Goal: Task Accomplishment & Management: Manage account settings

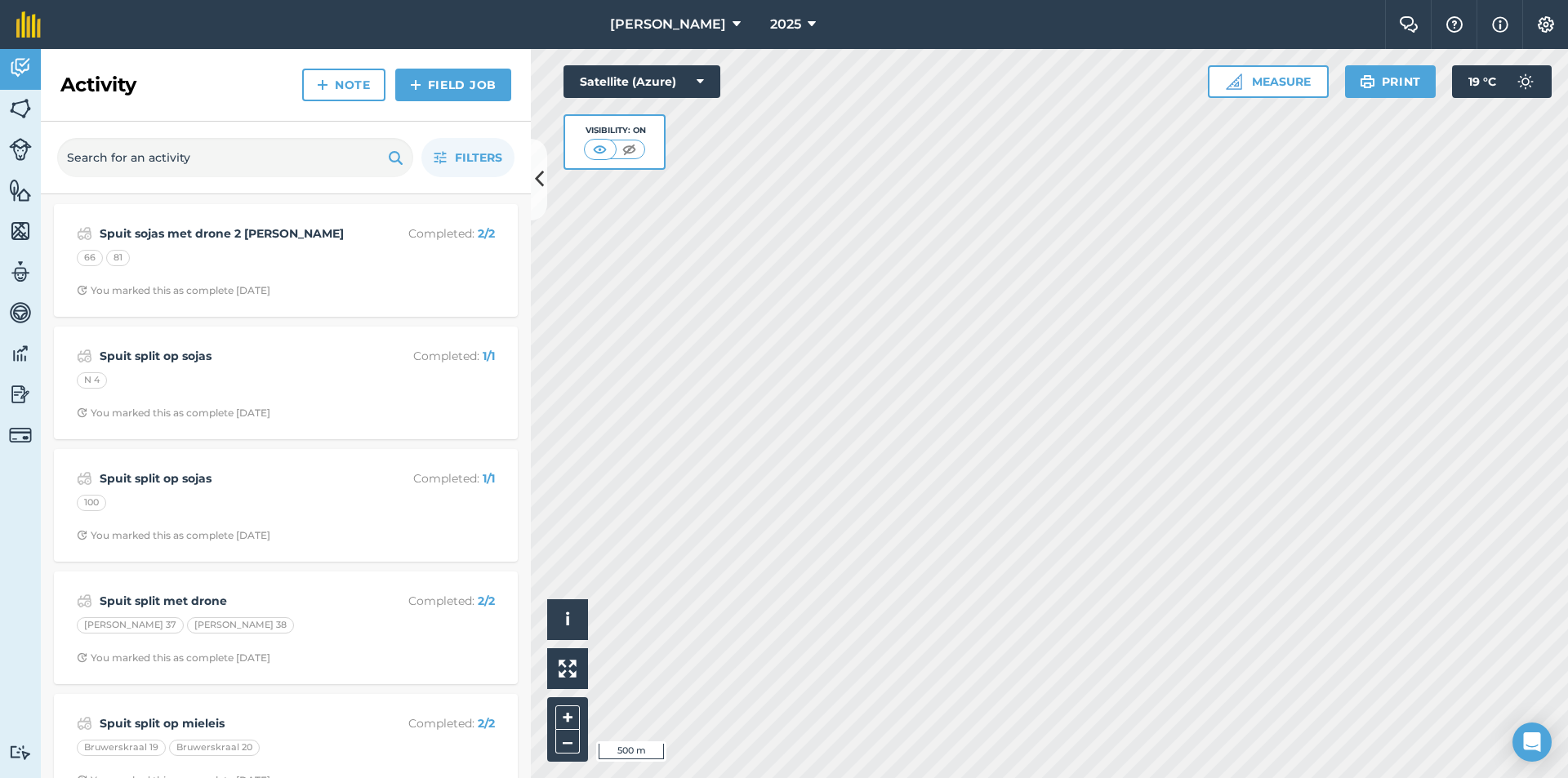
click at [1066, 777] on html "Gisanto Boerdery 2025 Farm Chat Help Info Settings Gisanto Boerdery - 2025 Repr…" at bounding box center [784, 389] width 1568 height 778
click at [1046, 777] on html "Gisanto Boerdery 2025 Farm Chat Help Info Settings Gisanto Boerdery - 2025 Repr…" at bounding box center [784, 389] width 1568 height 778
click at [1261, 85] on button "Measure" at bounding box center [1269, 81] width 121 height 33
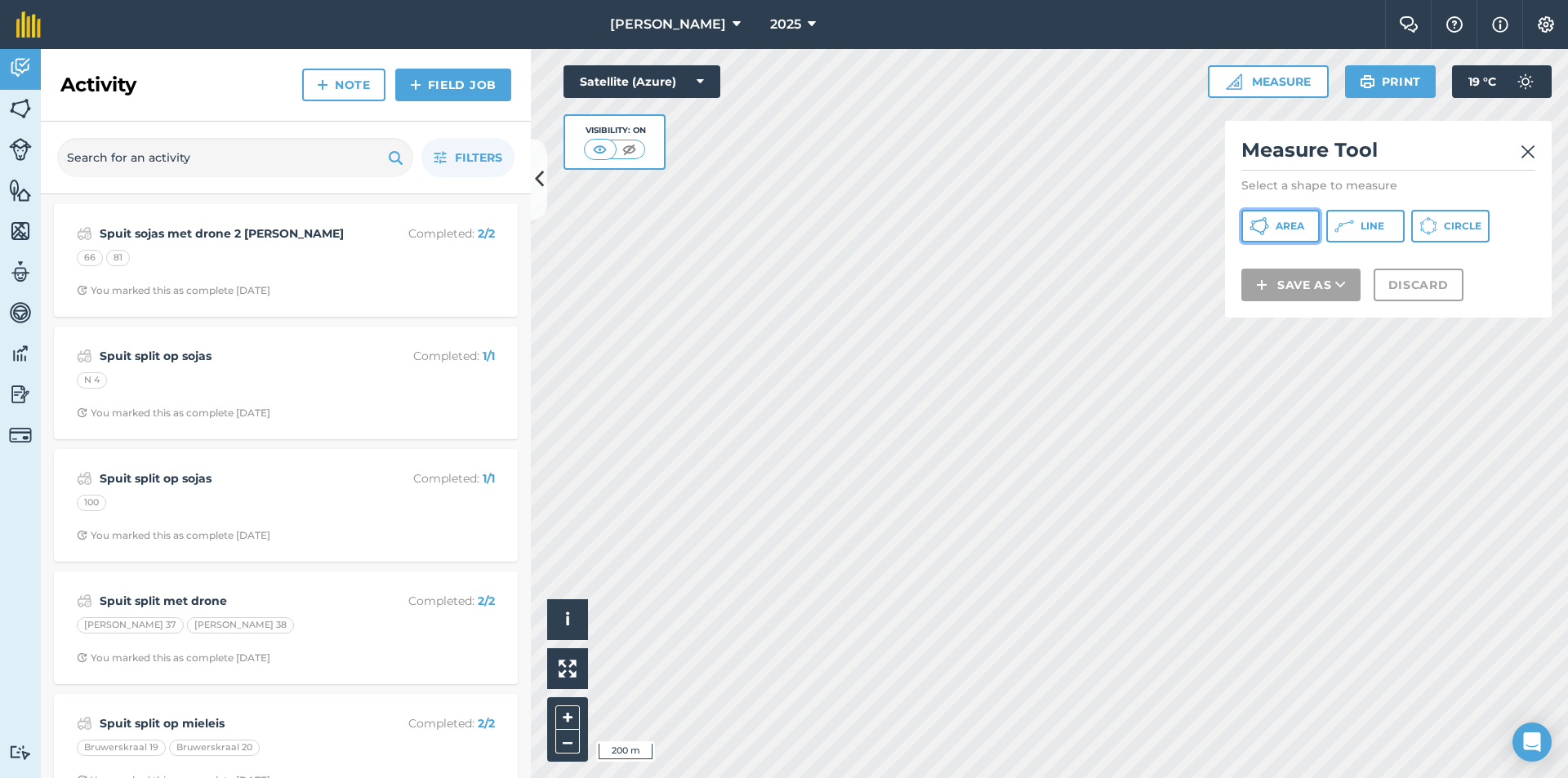
click at [1285, 220] on span "Area" at bounding box center [1290, 226] width 29 height 13
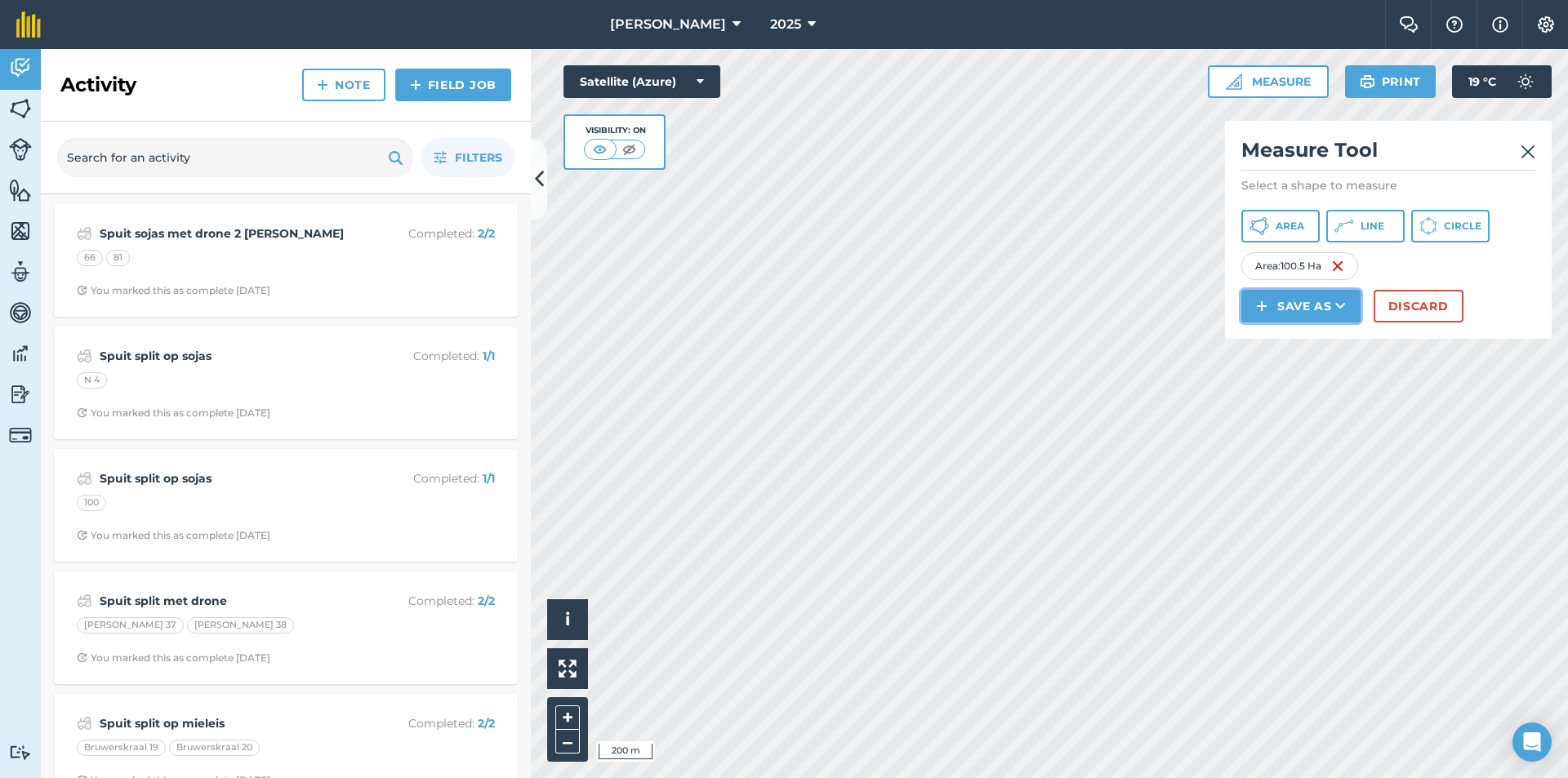
click at [1308, 313] on button "Save as" at bounding box center [1301, 306] width 119 height 33
click at [1295, 346] on link "Field" at bounding box center [1300, 342] width 114 height 36
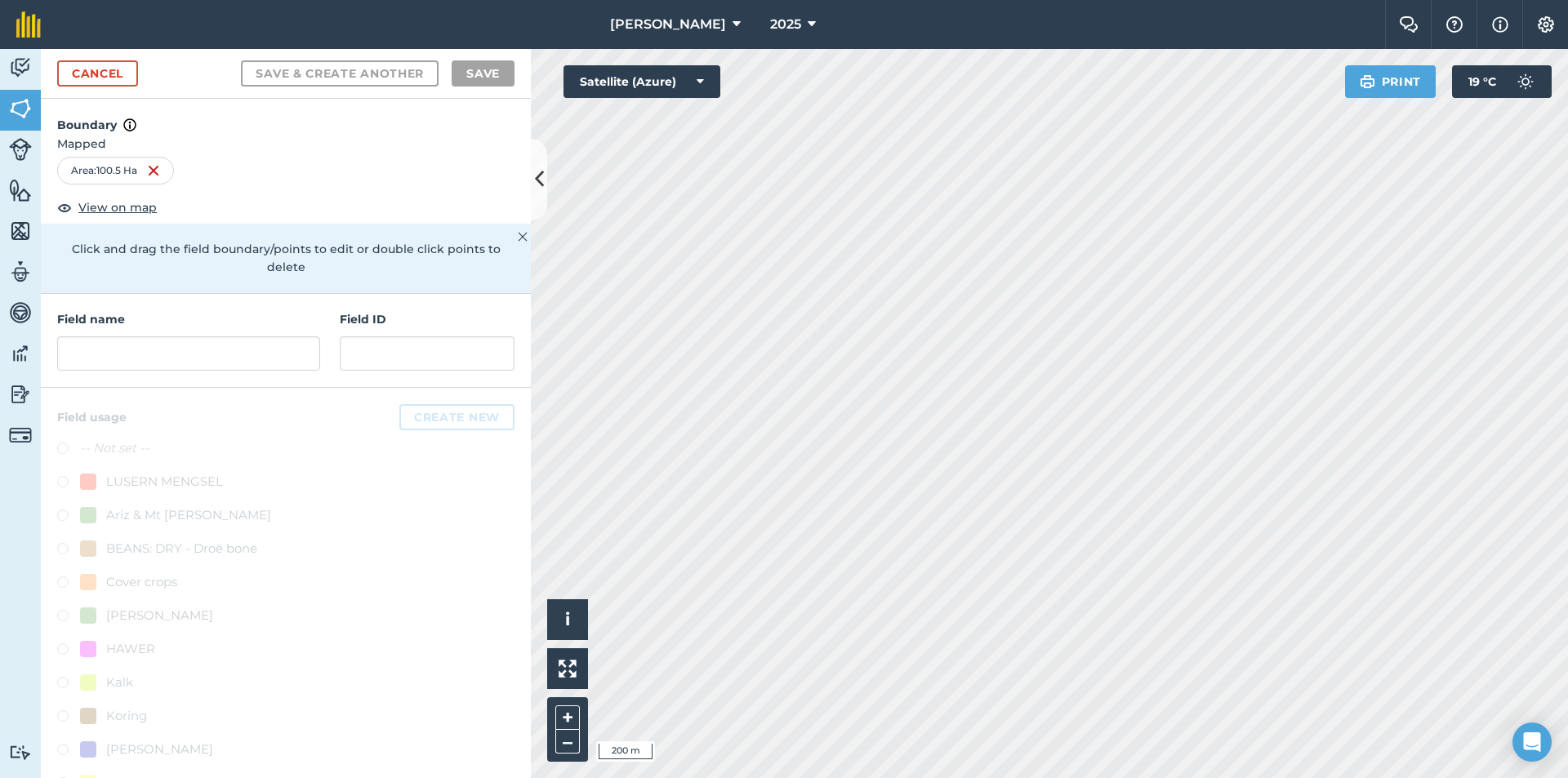
click at [114, 369] on div "Field name Field ID" at bounding box center [286, 340] width 490 height 94
click at [114, 362] on input "text" at bounding box center [188, 353] width 263 height 34
type input "A"
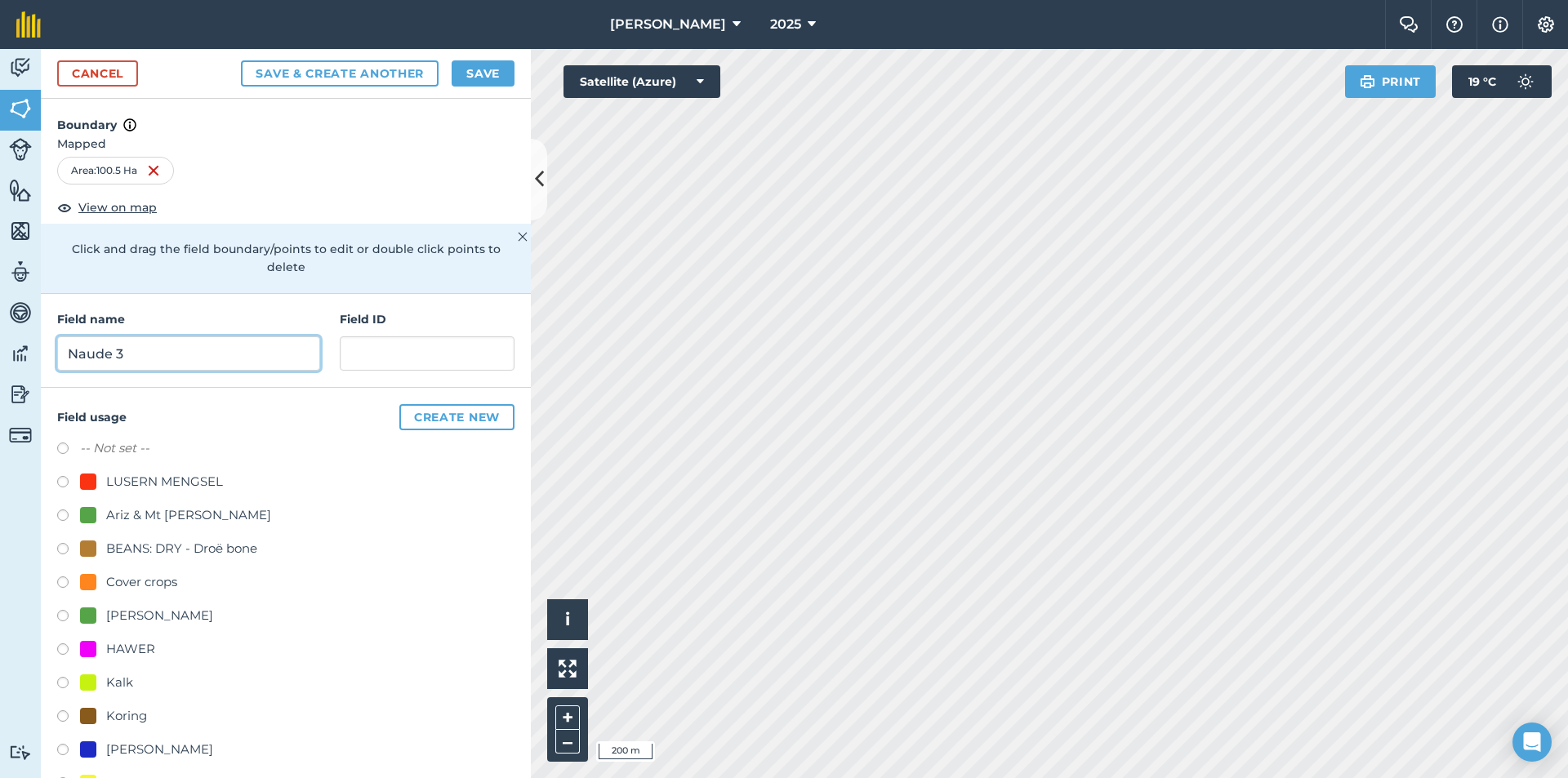
type input "Naude 3"
click at [241, 60] on button "Save & Create Another" at bounding box center [339, 73] width 197 height 26
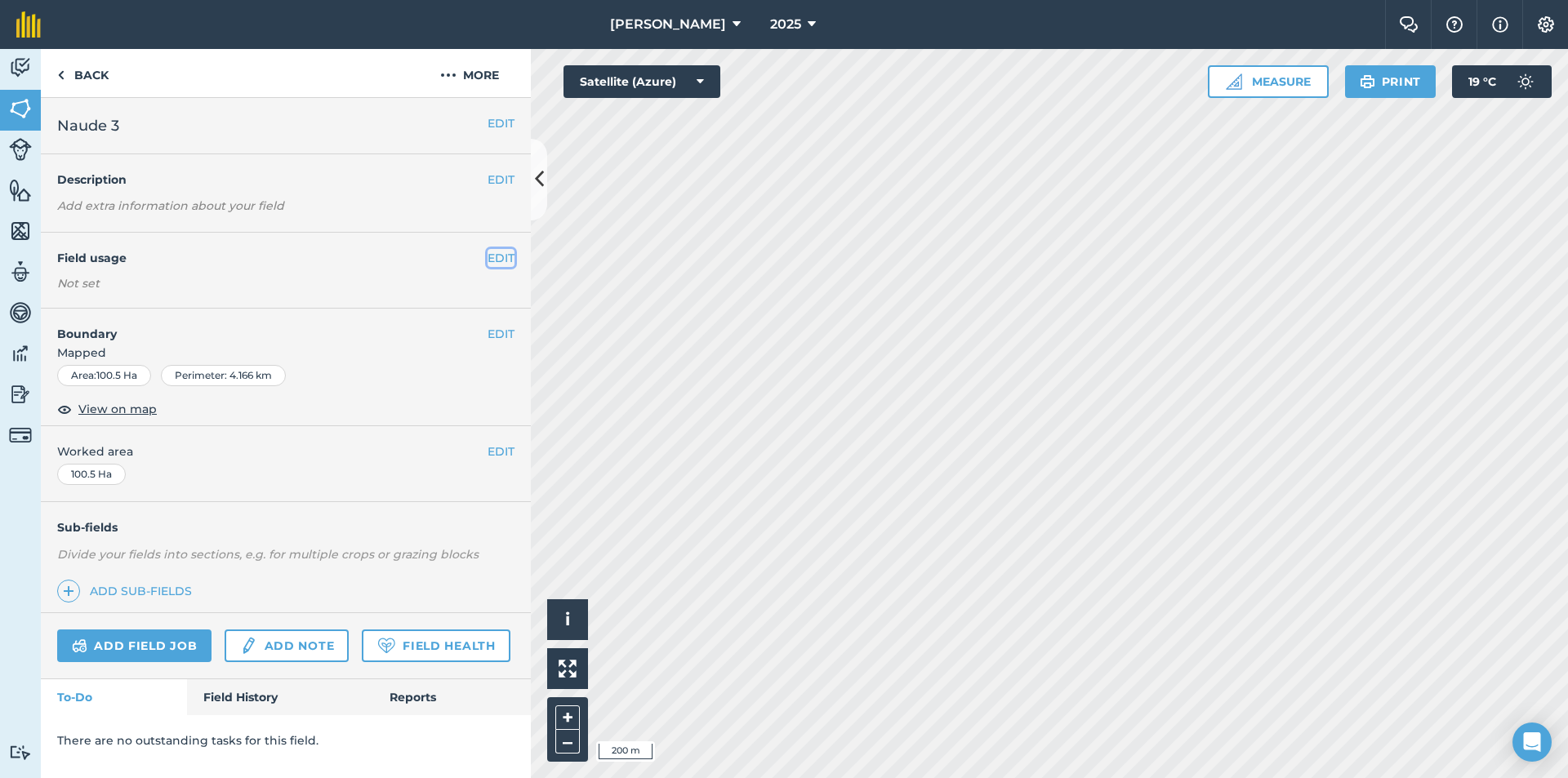
click at [493, 256] on button "EDIT" at bounding box center [500, 257] width 27 height 18
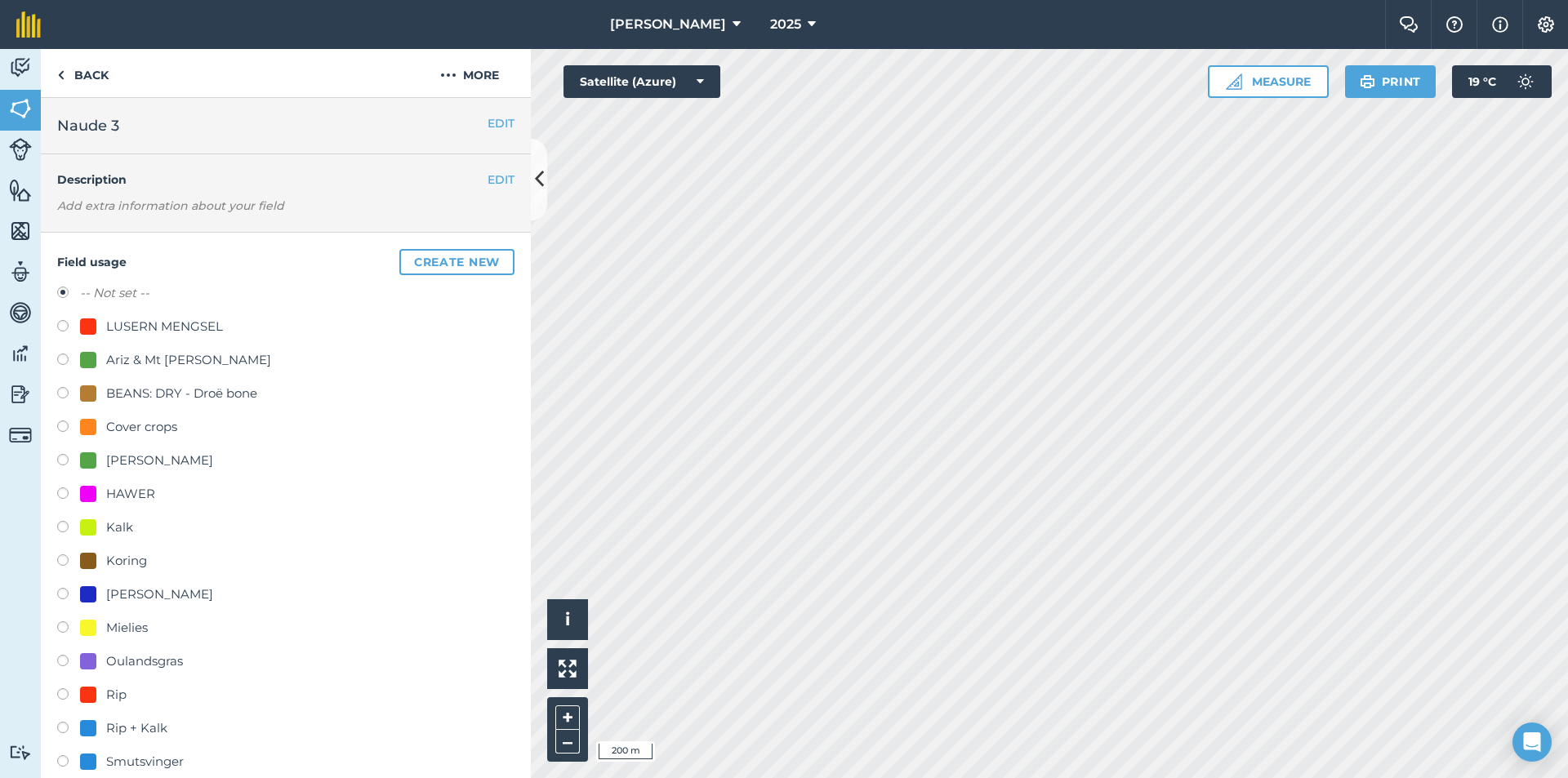
click at [92, 625] on div at bounding box center [88, 627] width 17 height 17
radio input "true"
radio input "false"
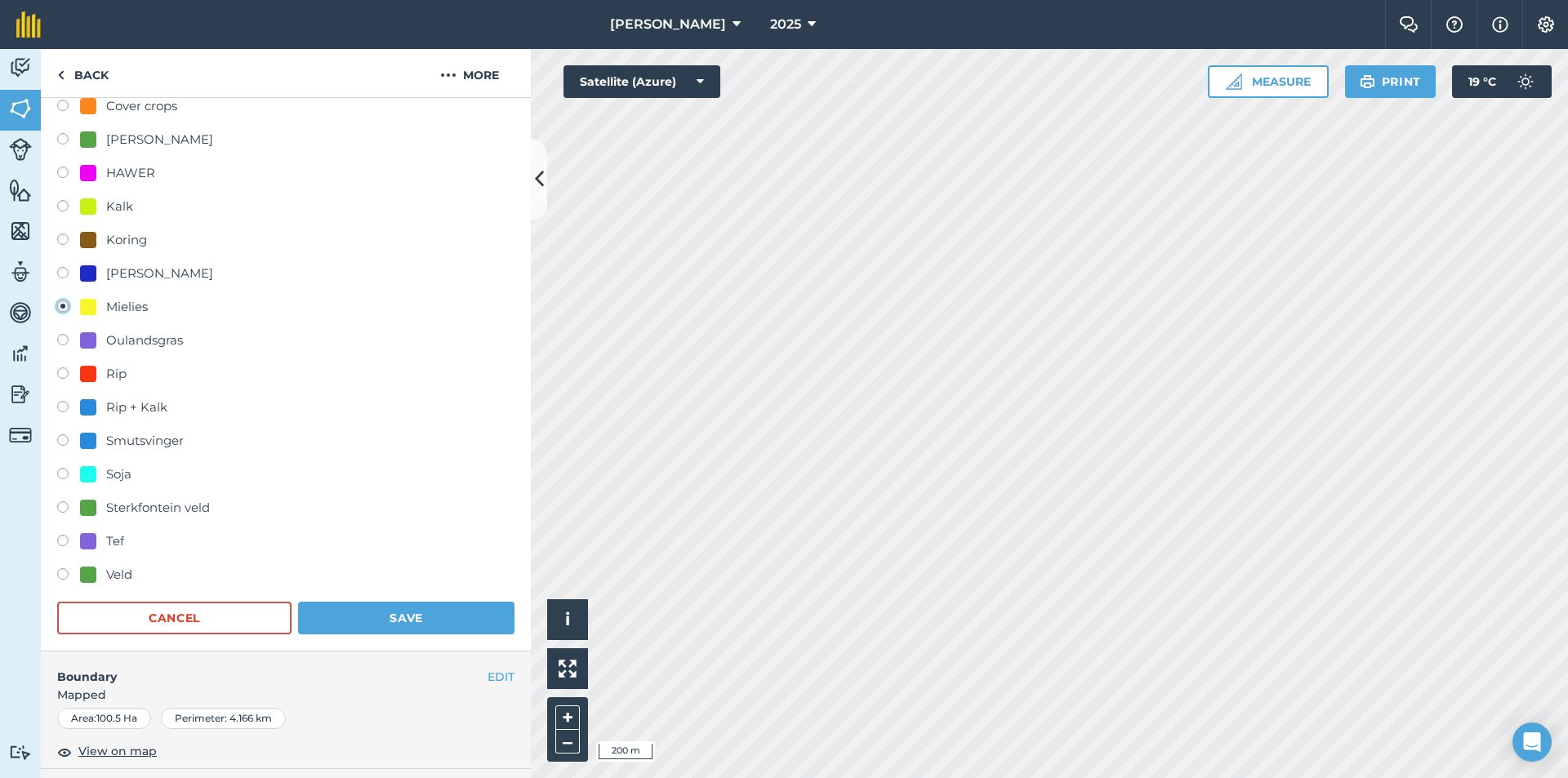
scroll to position [490, 0]
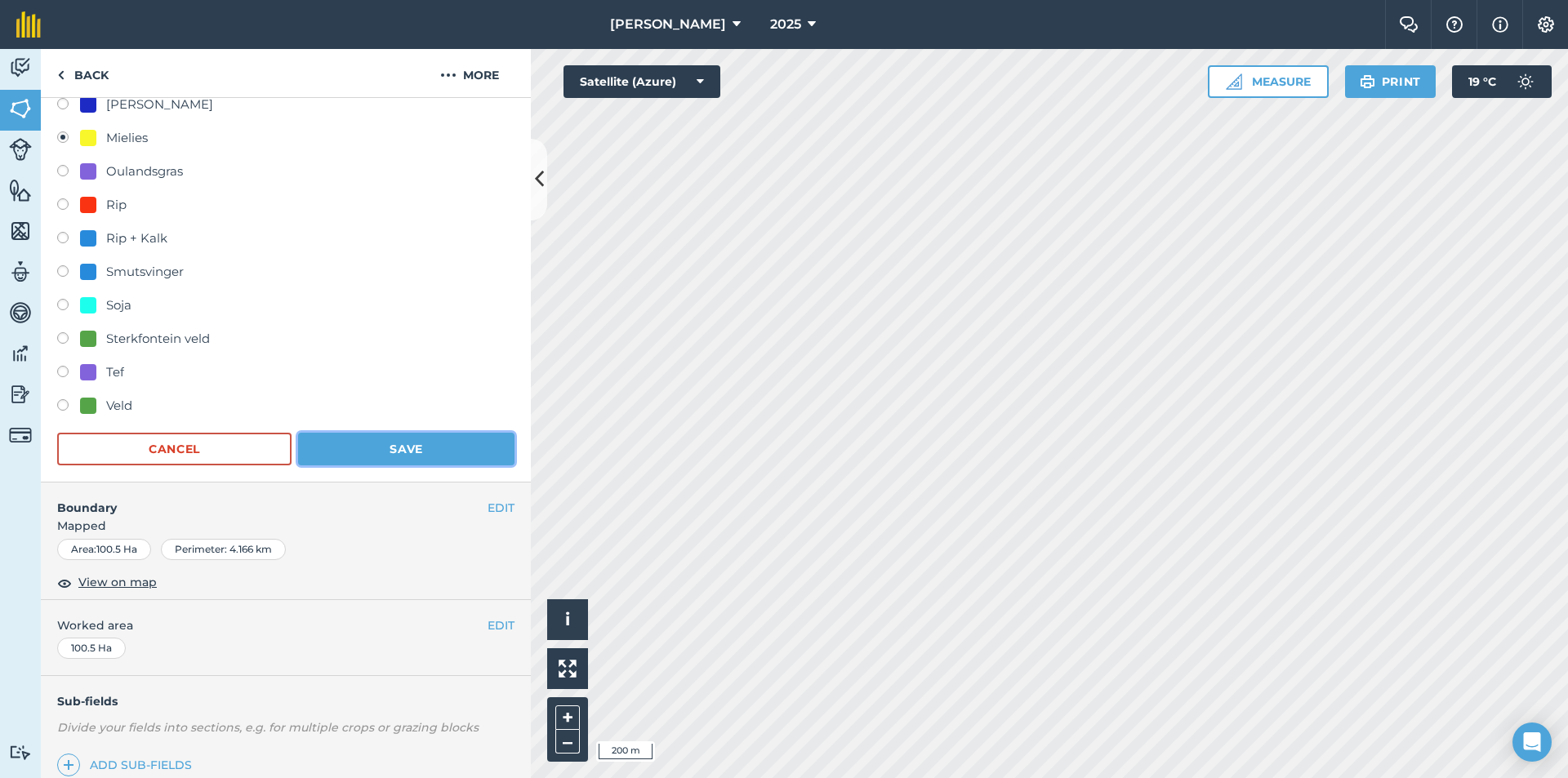
click at [373, 441] on button "Save" at bounding box center [405, 448] width 217 height 33
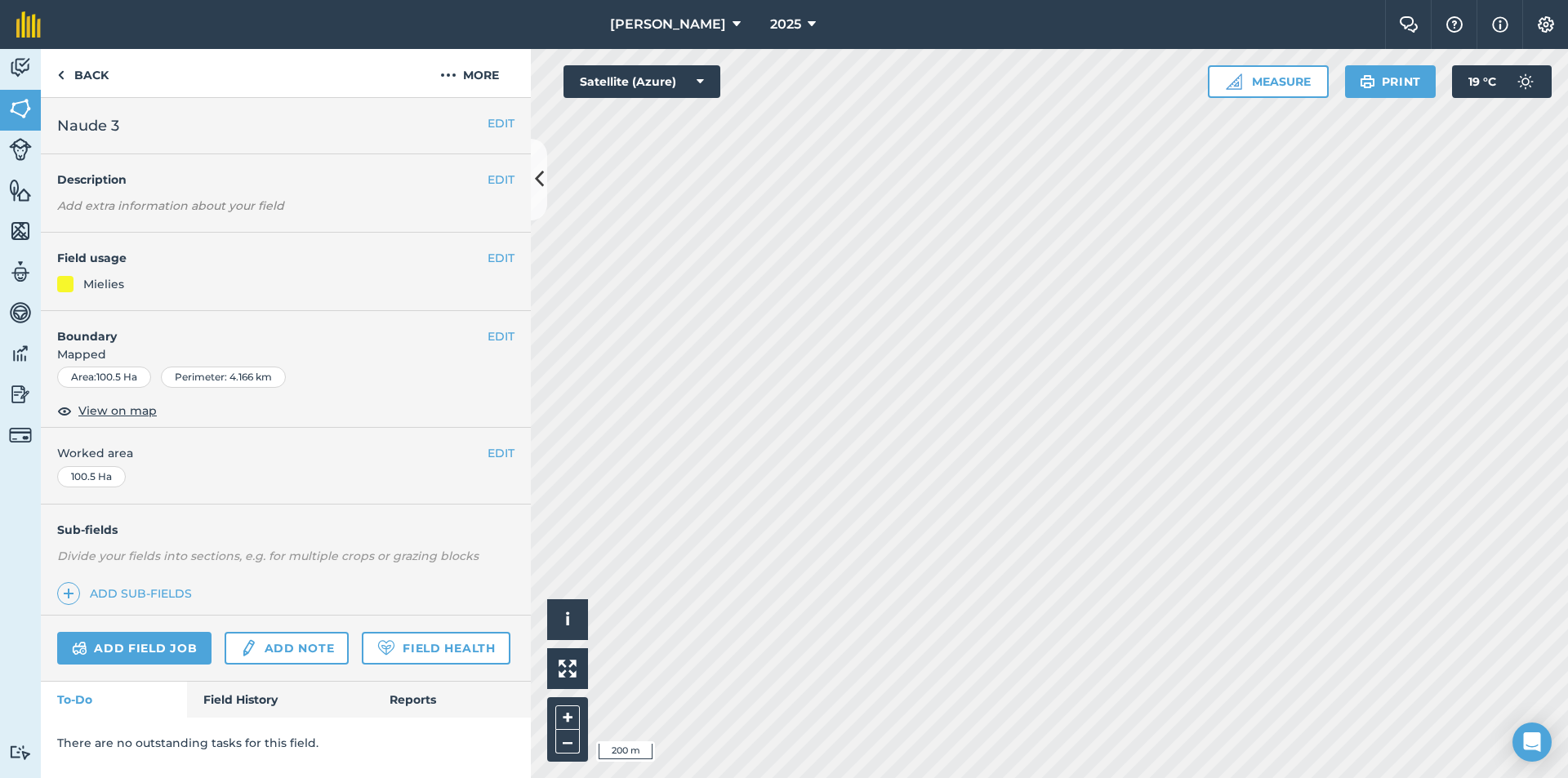
scroll to position [0, 0]
click at [814, 21] on icon at bounding box center [811, 24] width 8 height 20
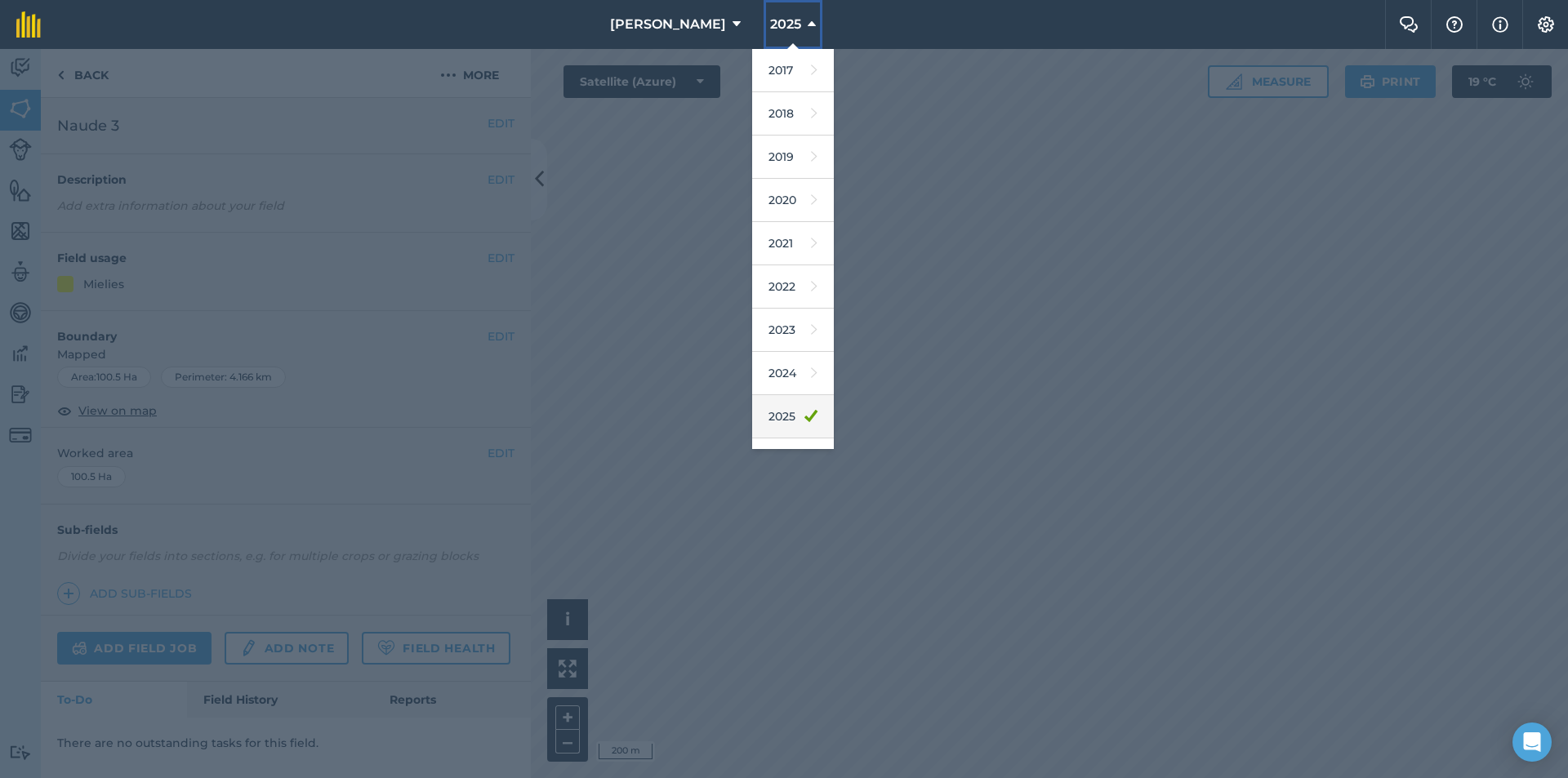
scroll to position [76, 0]
click at [787, 386] on link "2026" at bounding box center [793, 384] width 82 height 44
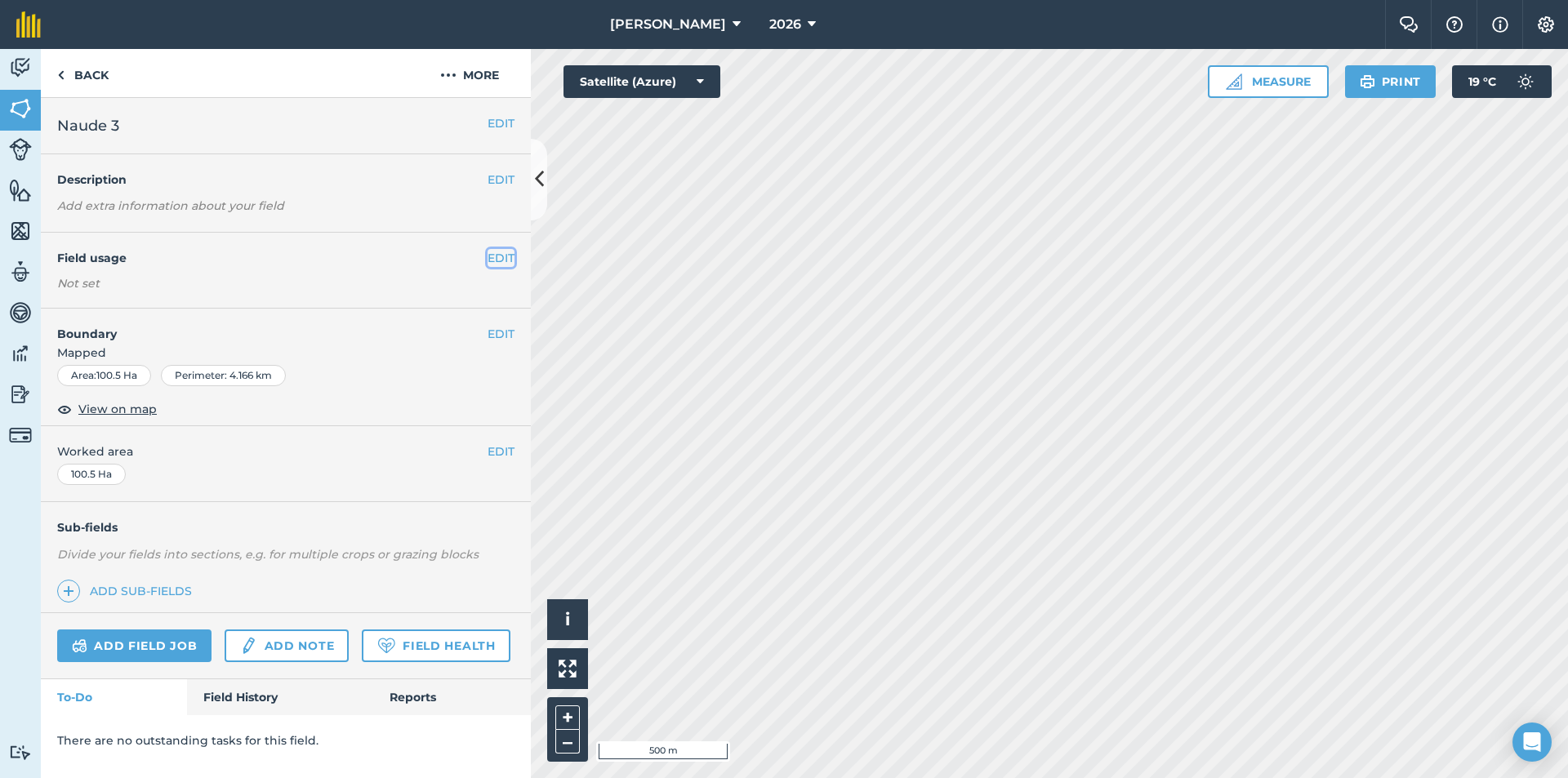
click at [500, 257] on button "EDIT" at bounding box center [500, 257] width 27 height 18
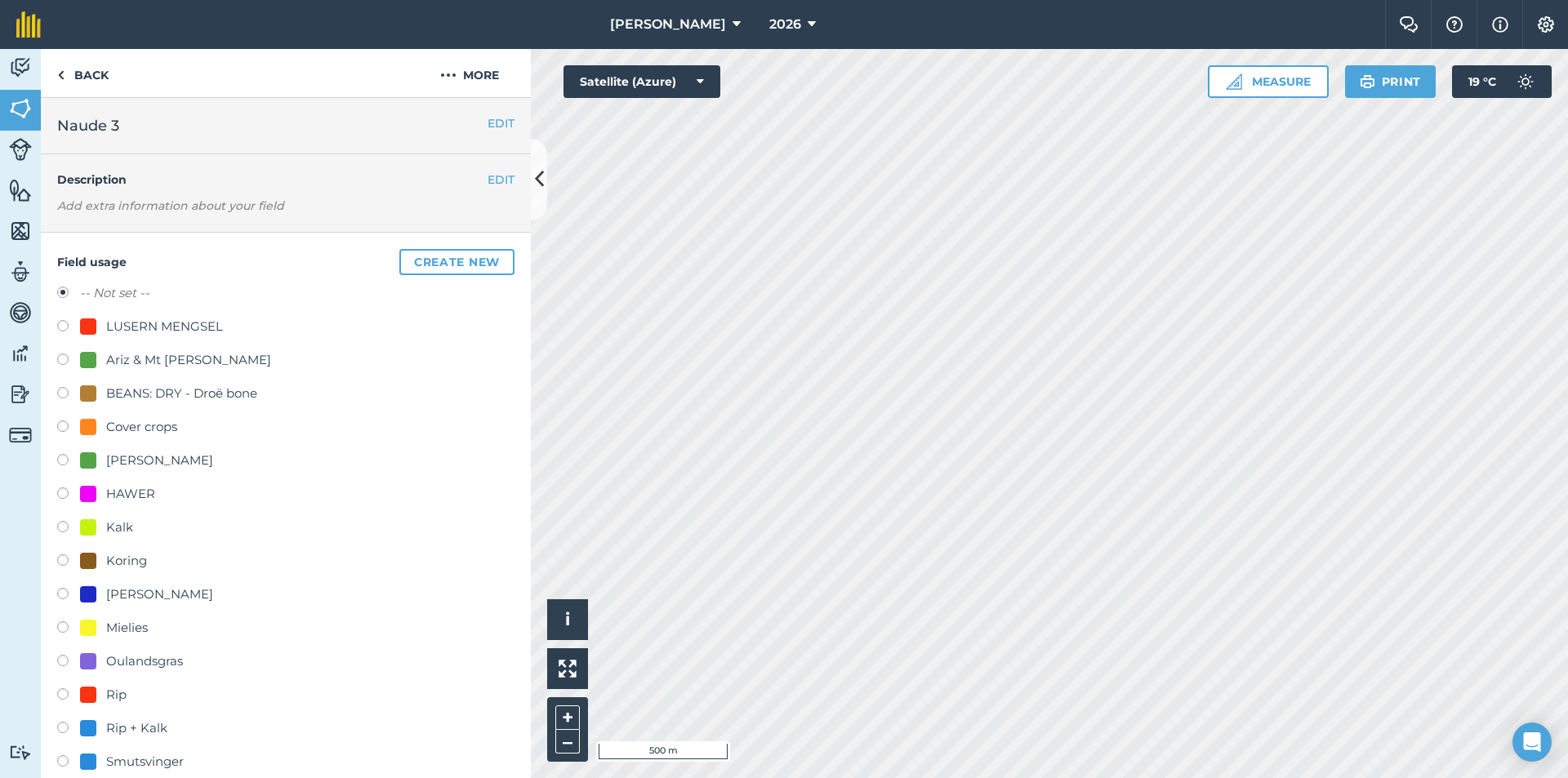
click at [107, 623] on div "Mielies" at bounding box center [126, 627] width 42 height 20
radio input "true"
radio input "false"
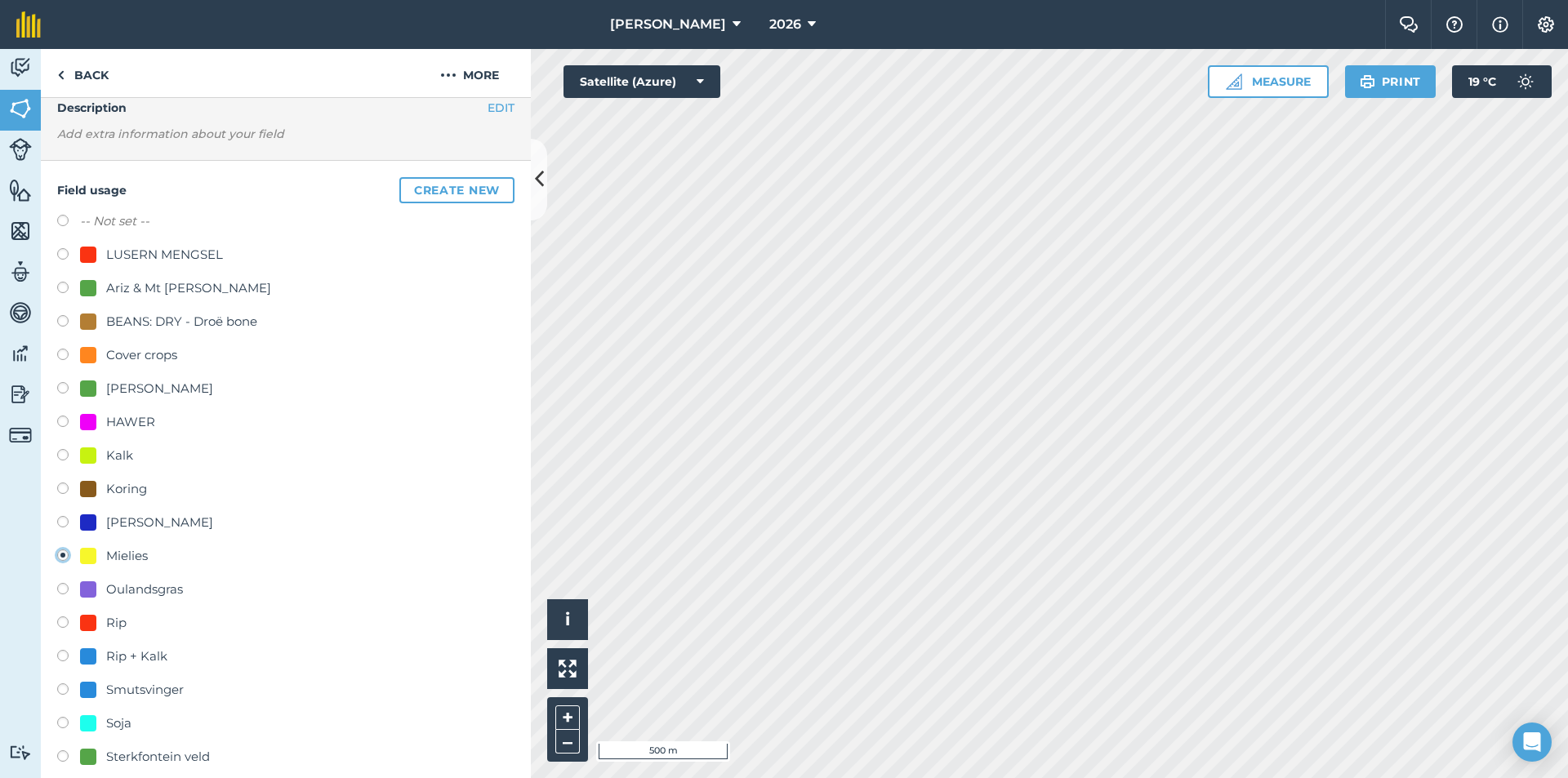
scroll to position [244, 0]
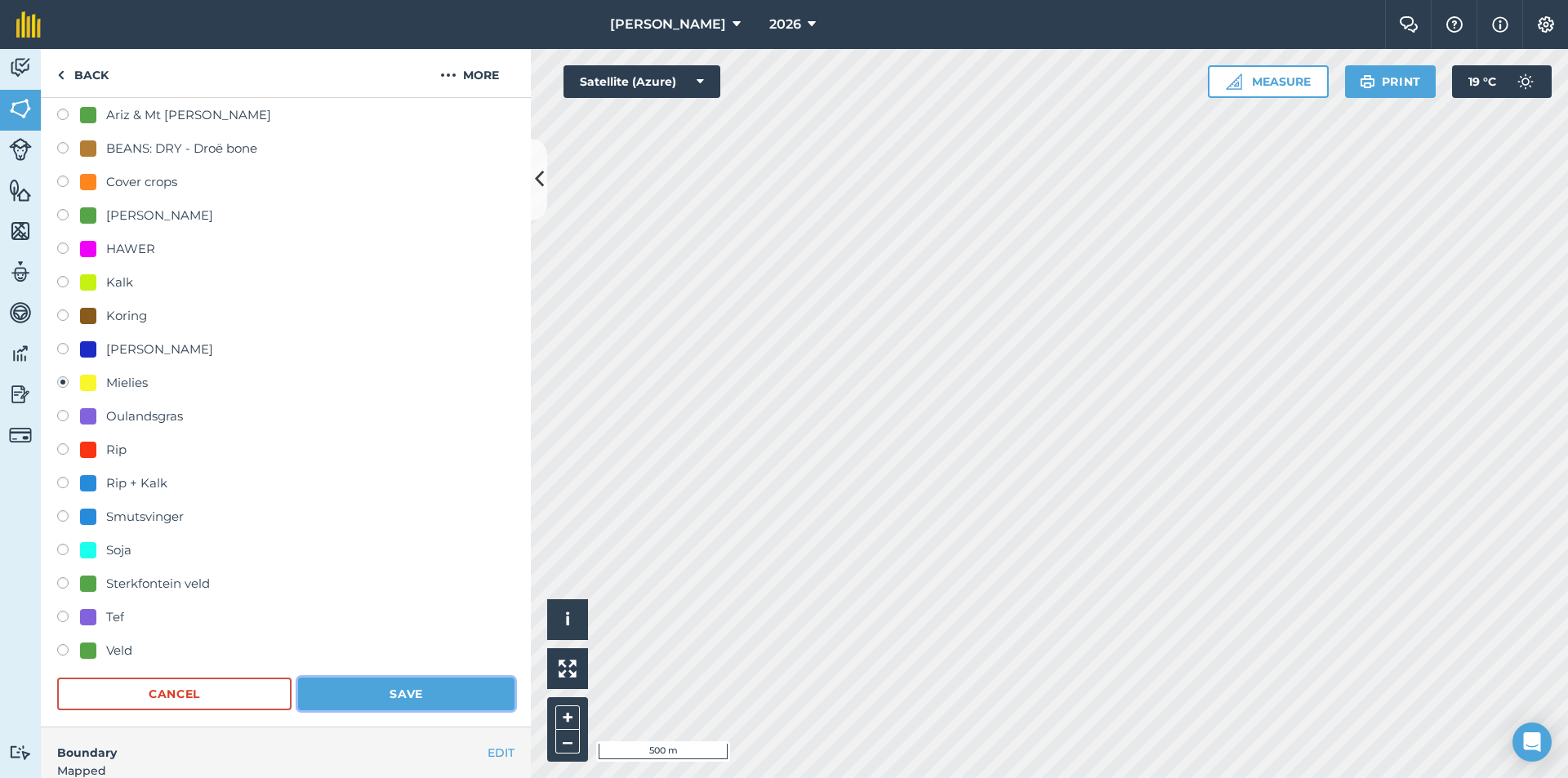
click at [350, 692] on button "Save" at bounding box center [405, 693] width 217 height 33
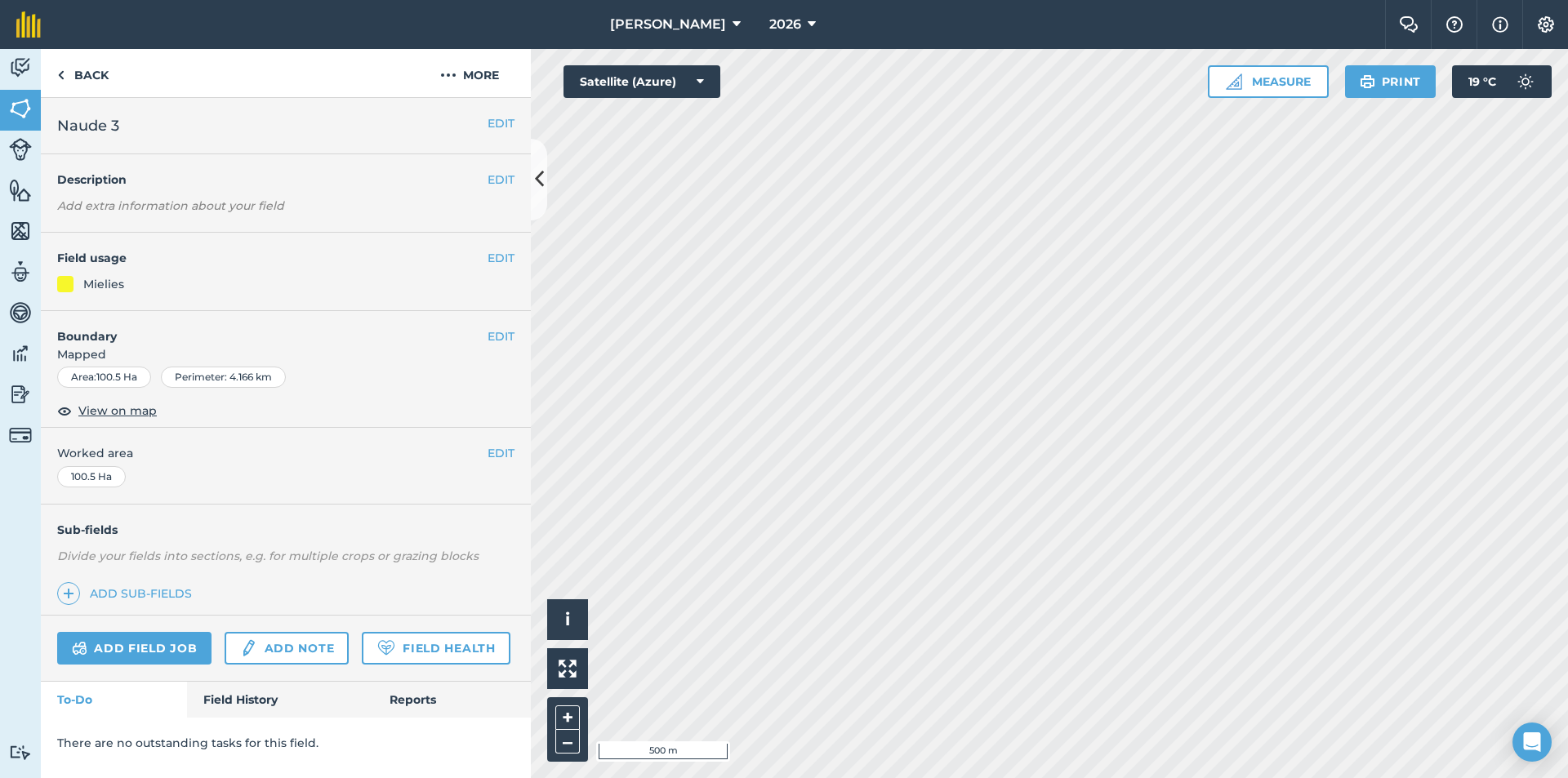
scroll to position [0, 0]
click at [806, 17] on button "2026" at bounding box center [792, 24] width 60 height 49
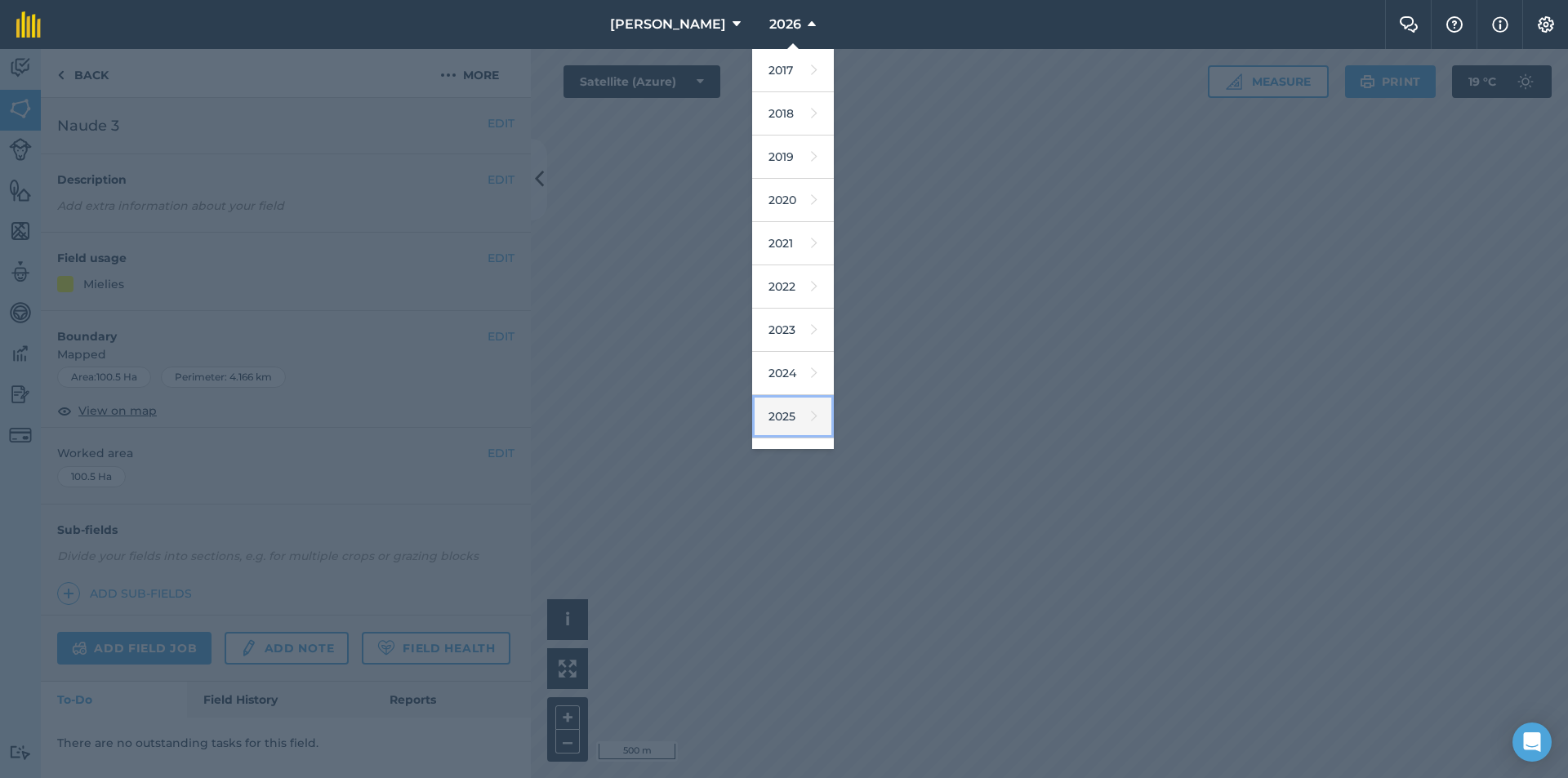
click at [796, 425] on link "2025" at bounding box center [793, 416] width 82 height 44
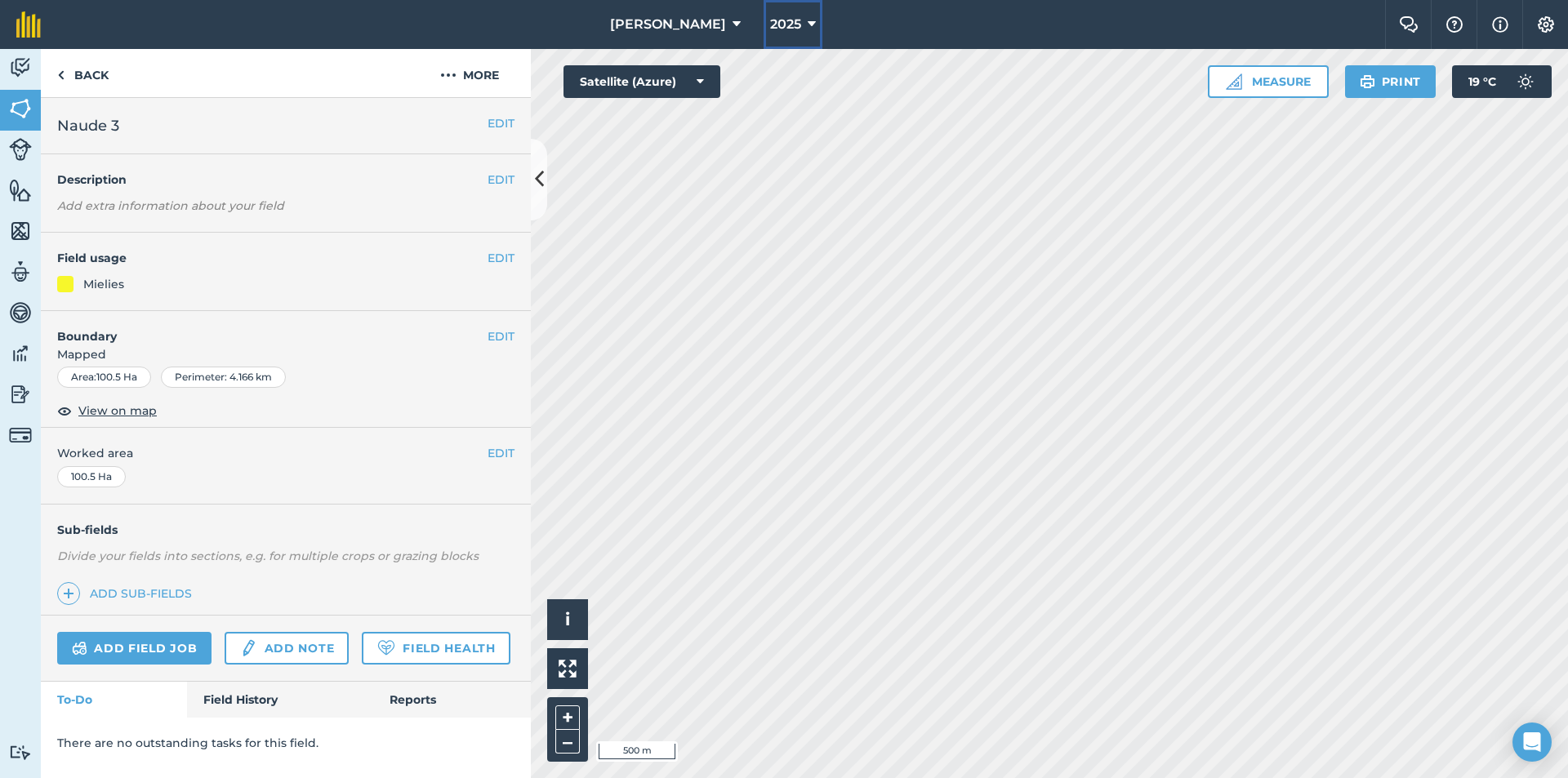
click at [809, 17] on icon at bounding box center [811, 24] width 8 height 20
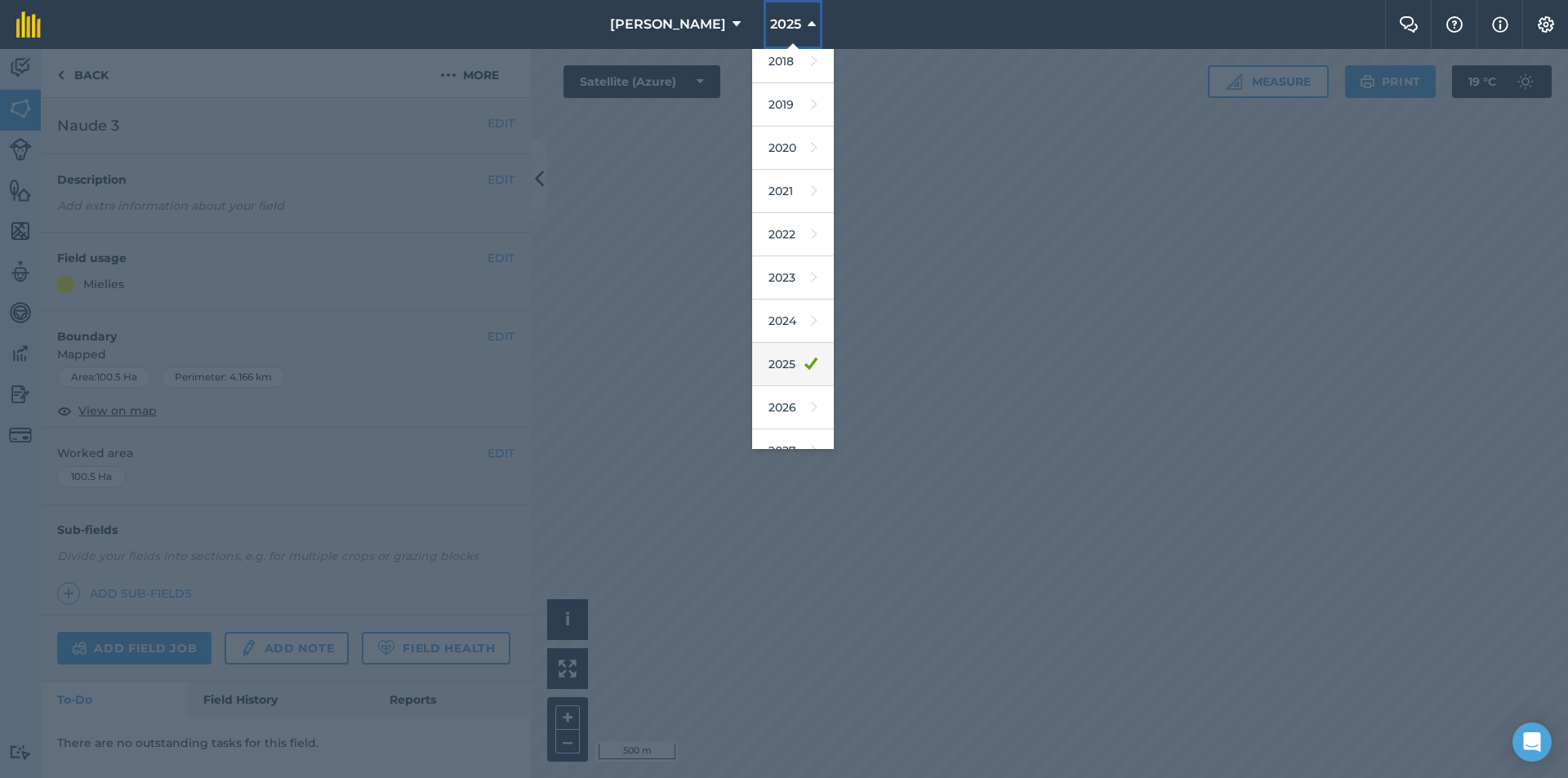
scroll to position [76, 0]
click at [789, 379] on link "2026" at bounding box center [793, 384] width 82 height 44
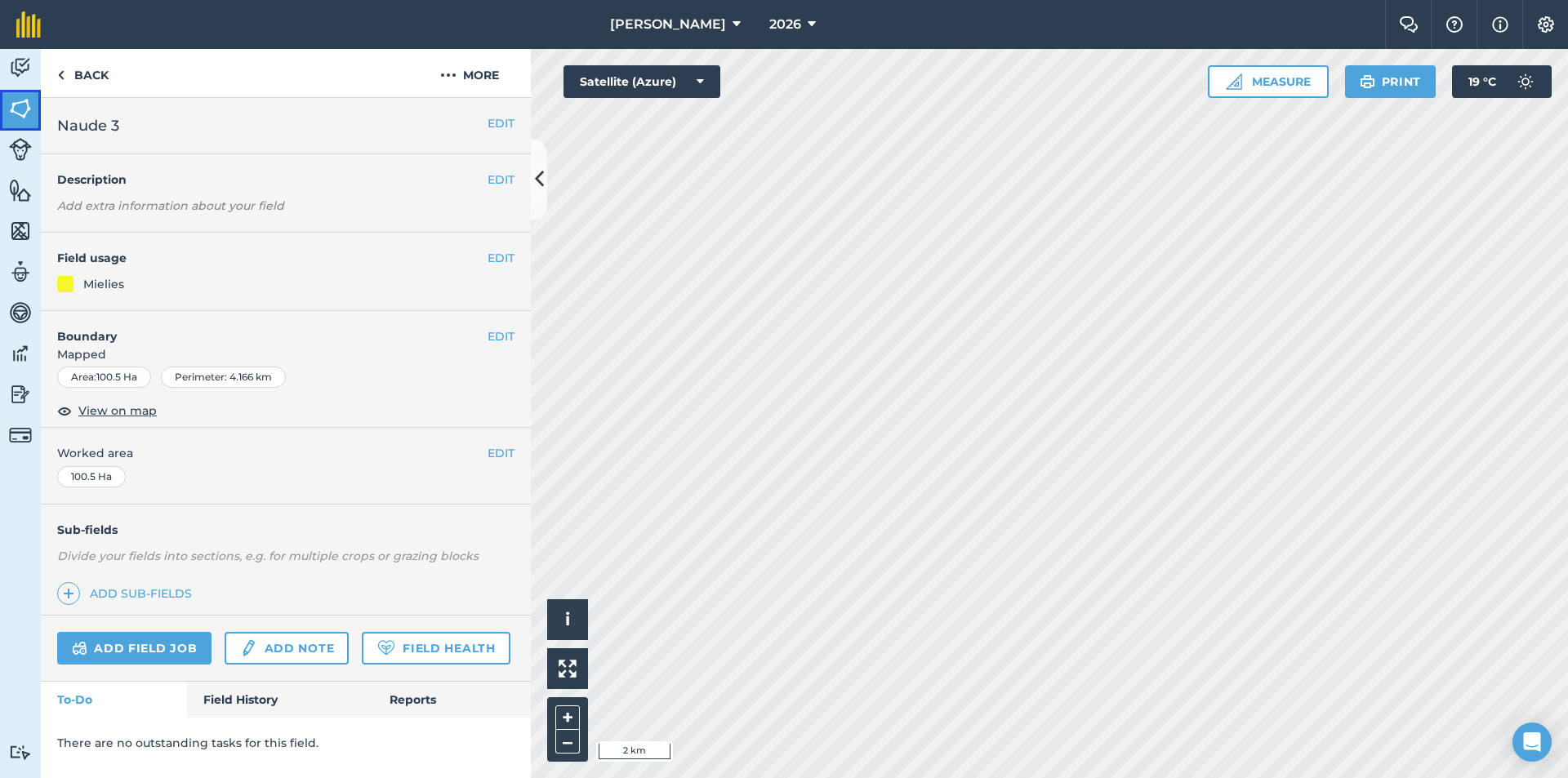
click at [22, 111] on img at bounding box center [20, 109] width 23 height 24
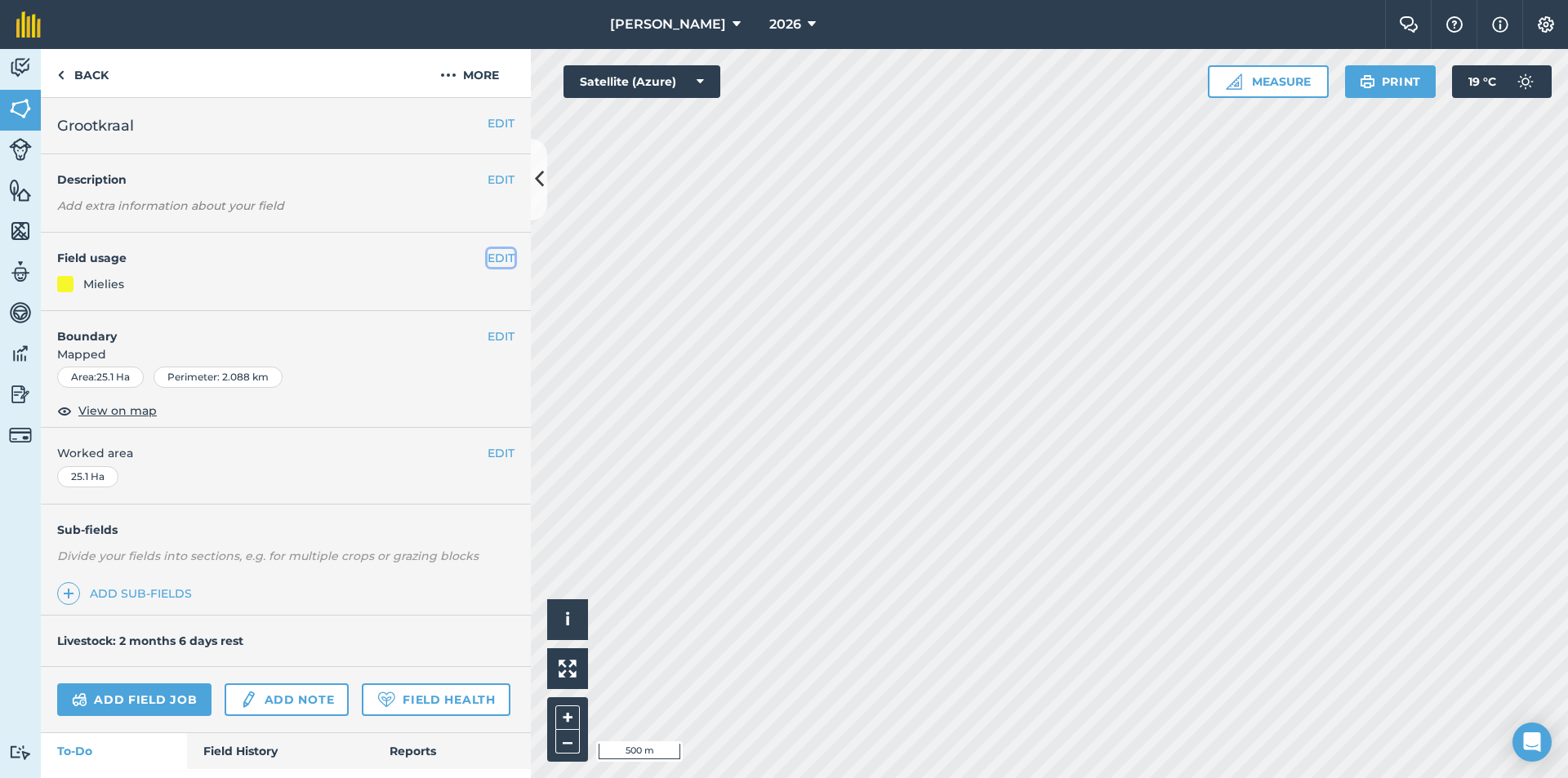
click at [487, 252] on button "EDIT" at bounding box center [500, 257] width 27 height 18
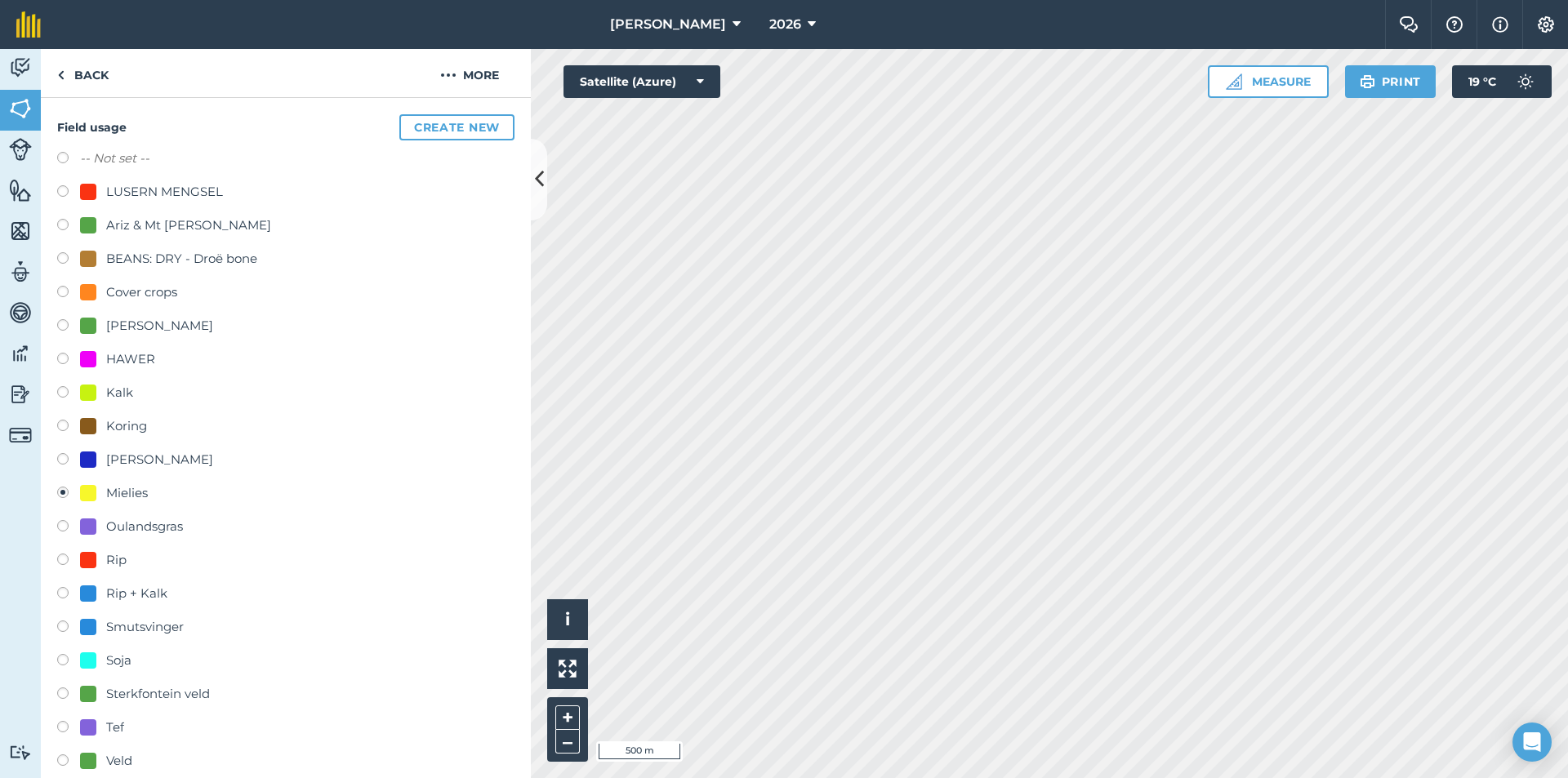
scroll to position [164, 0]
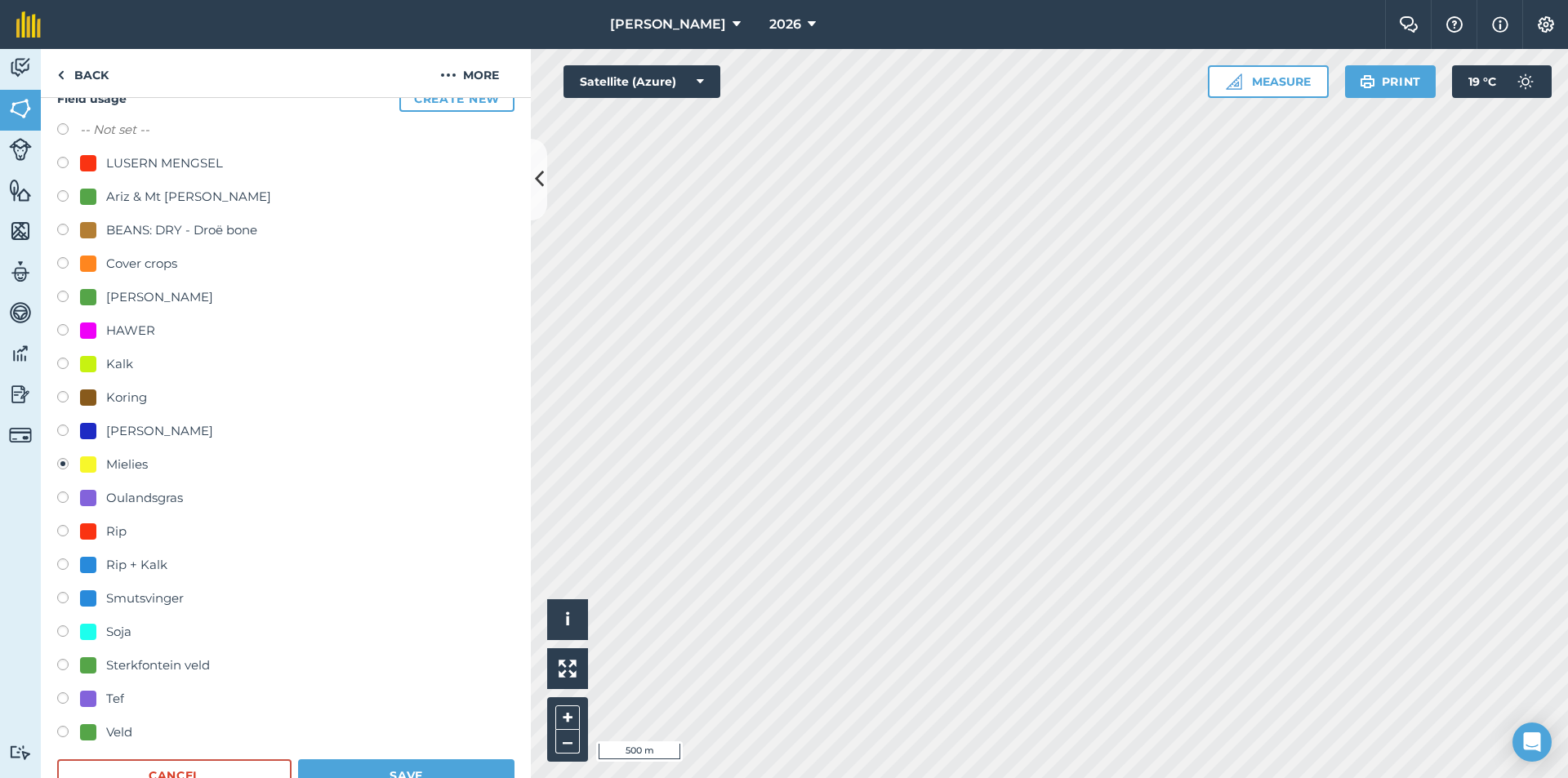
click at [113, 631] on div "Soja" at bounding box center [118, 631] width 25 height 20
radio input "true"
radio input "false"
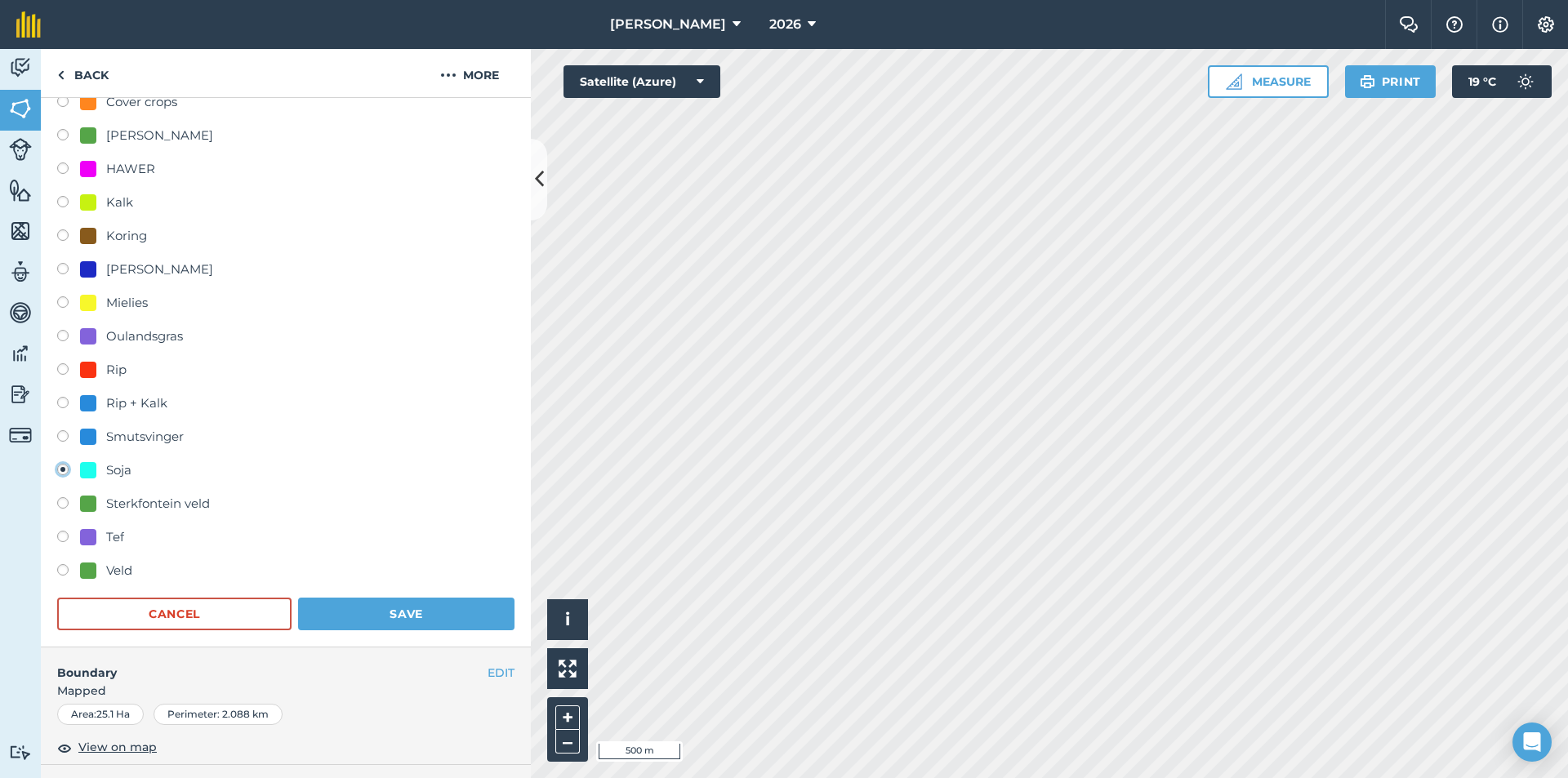
scroll to position [326, 0]
click at [393, 602] on button "Save" at bounding box center [405, 612] width 217 height 33
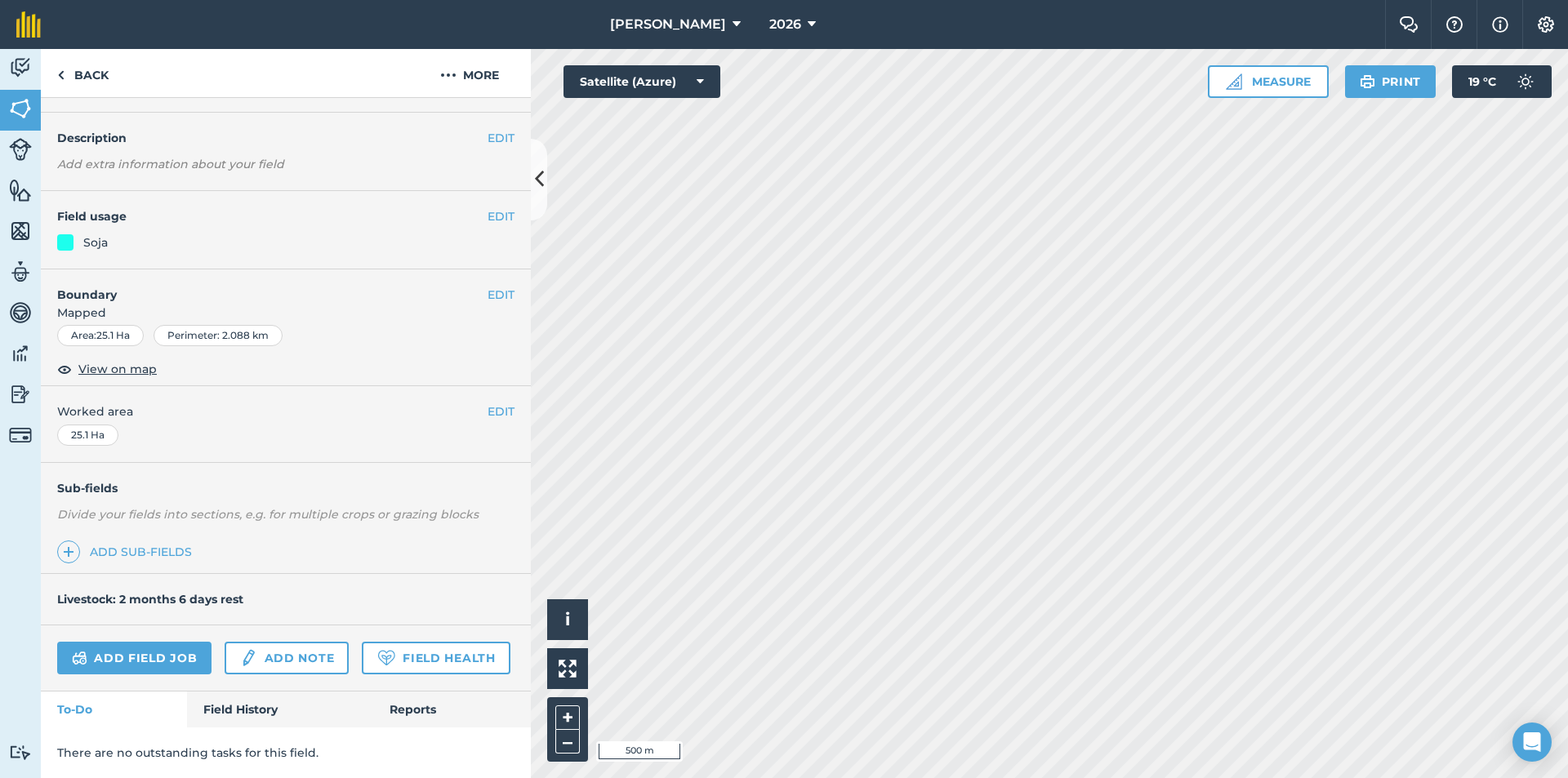
scroll to position [0, 0]
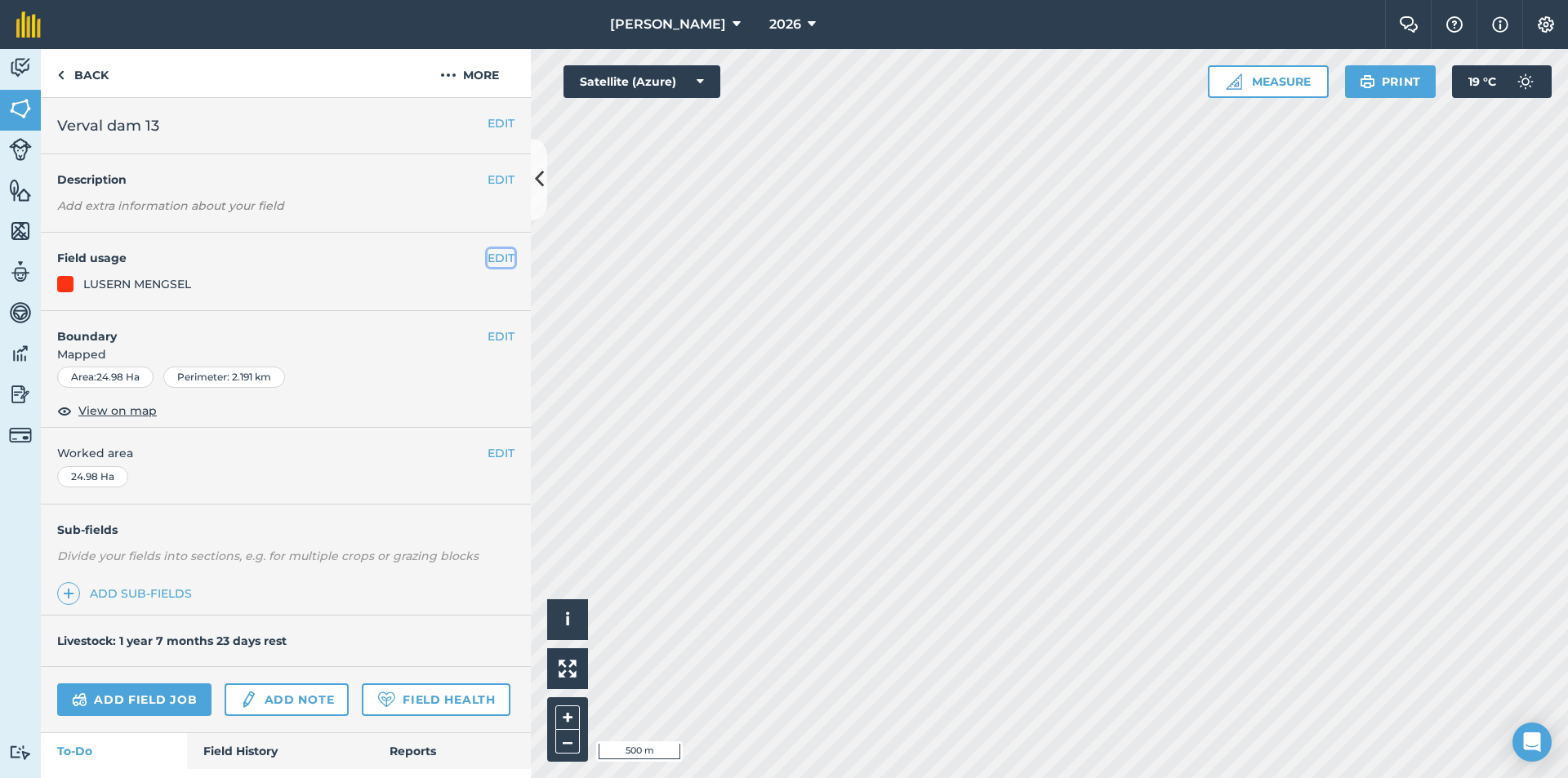
click at [487, 257] on button "EDIT" at bounding box center [500, 257] width 27 height 18
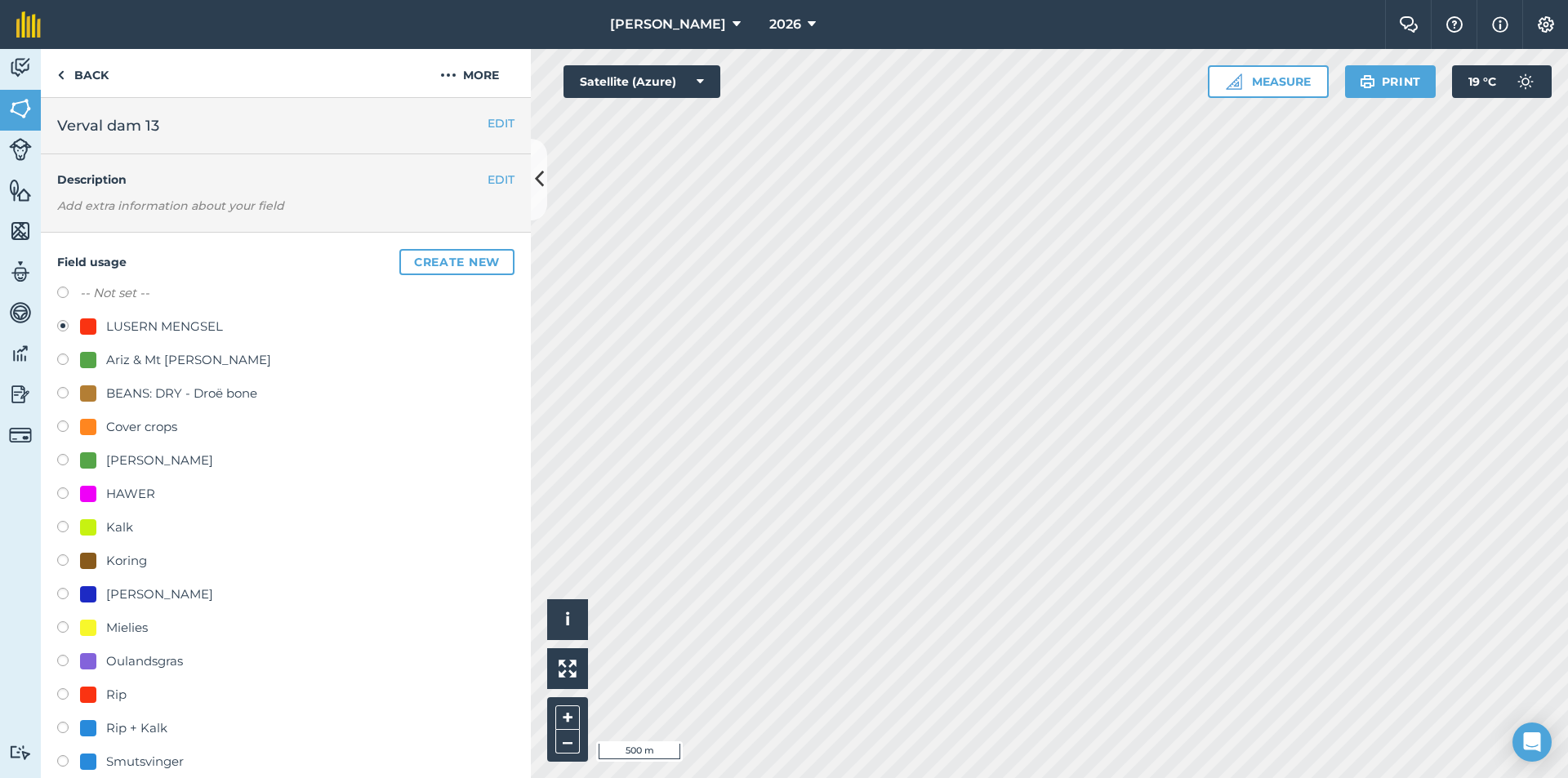
click at [124, 629] on div "Mielies" at bounding box center [126, 627] width 42 height 20
radio input "true"
radio input "false"
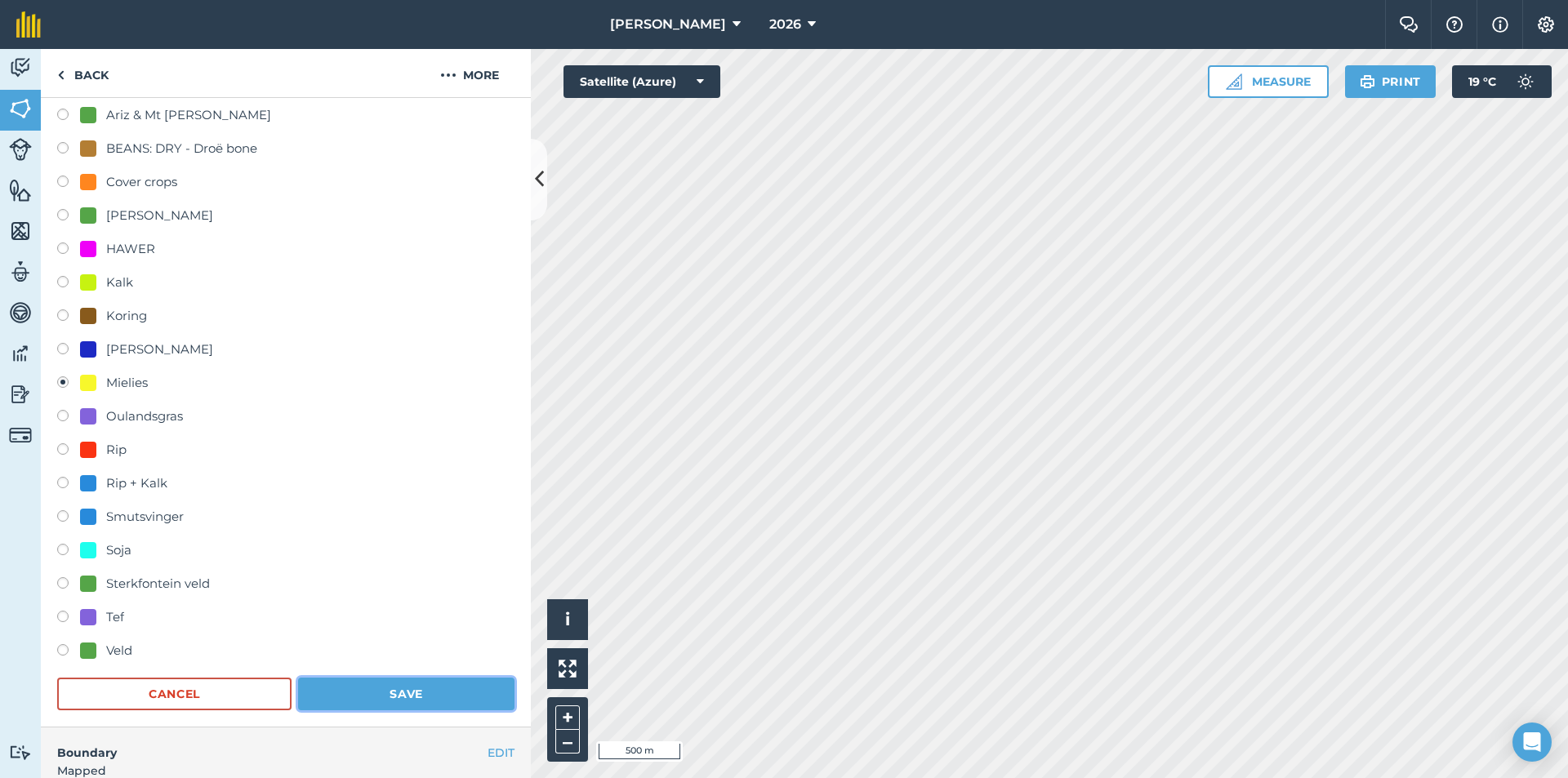
click at [362, 692] on button "Save" at bounding box center [405, 693] width 217 height 33
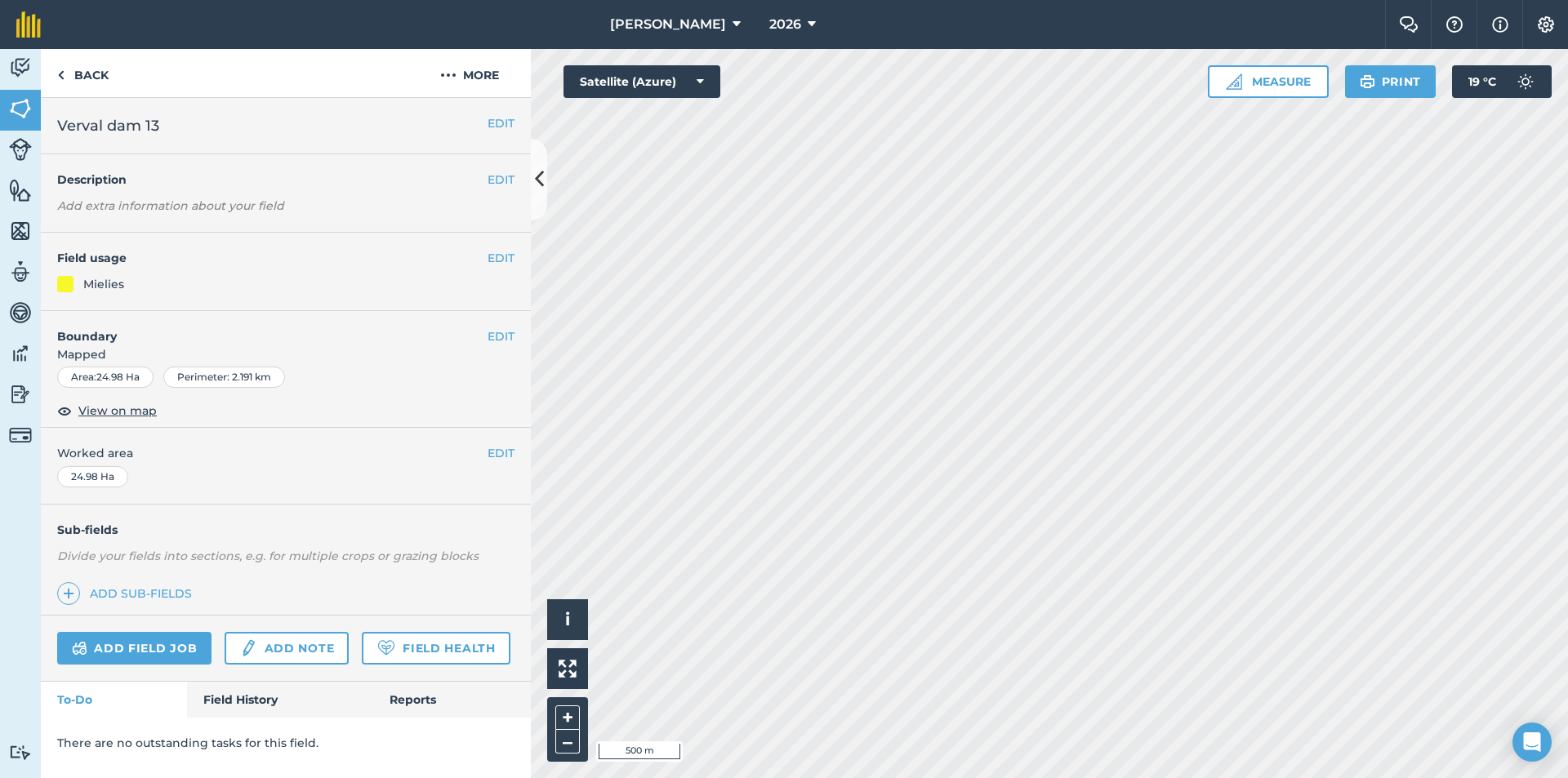
scroll to position [0, 0]
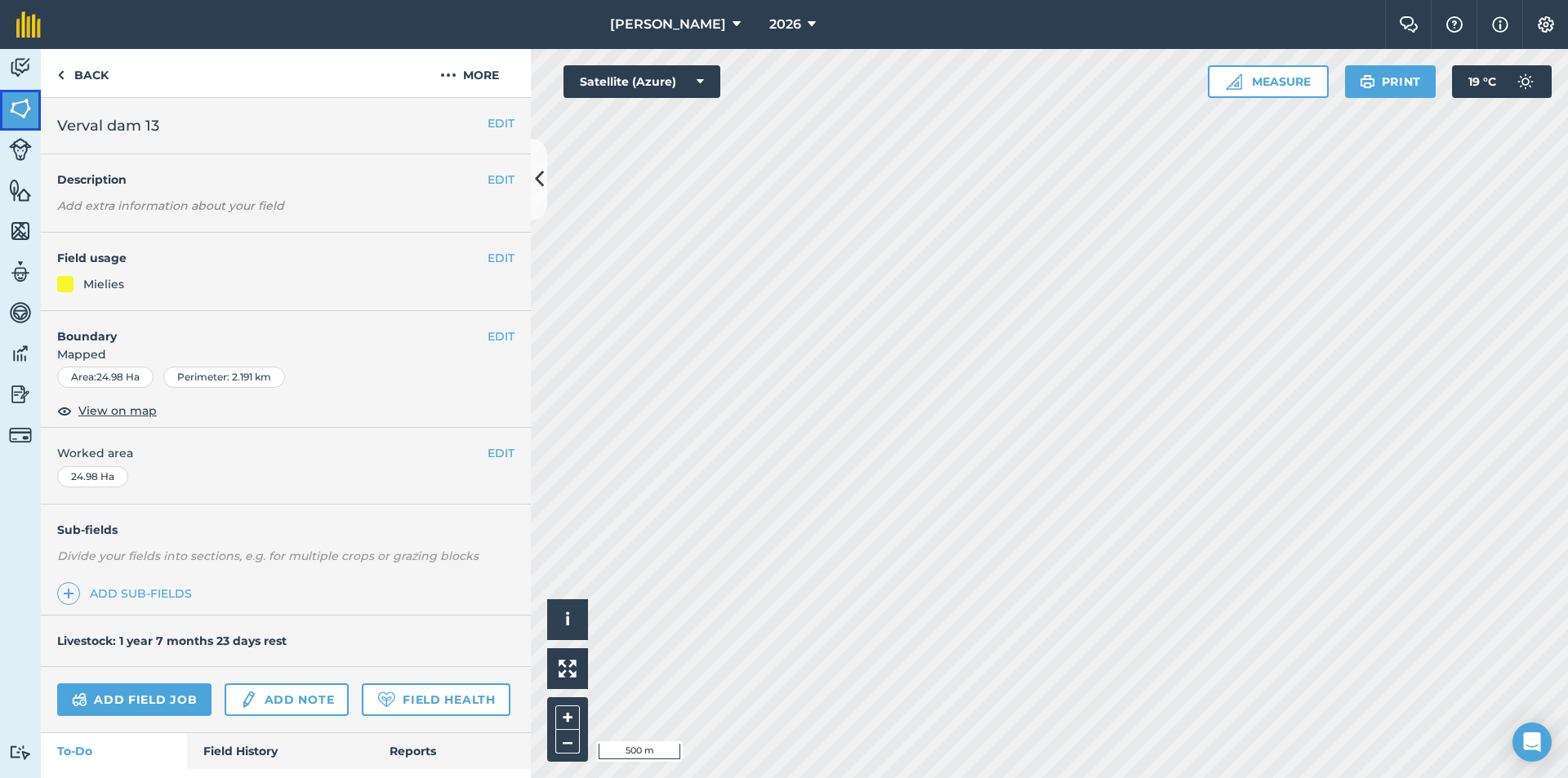
click at [23, 115] on img at bounding box center [20, 109] width 23 height 24
